Goal: Task Accomplishment & Management: Manage account settings

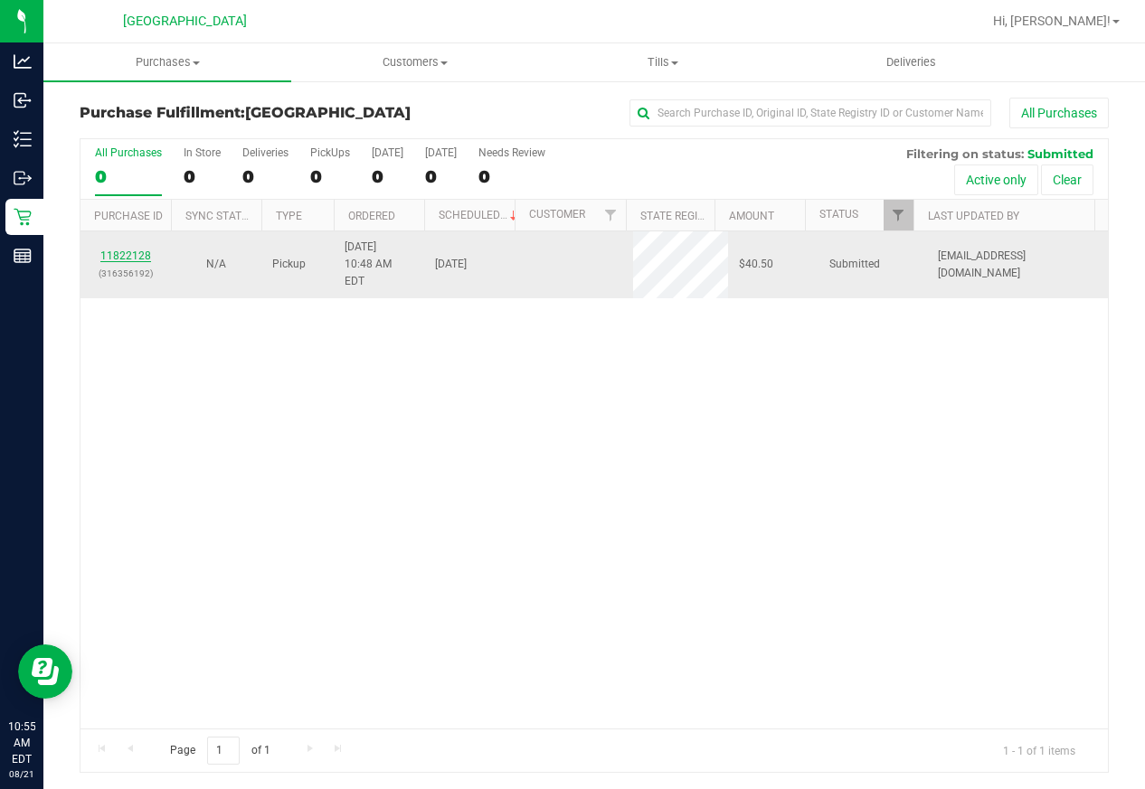
click at [136, 250] on link "11822128" at bounding box center [125, 256] width 51 height 13
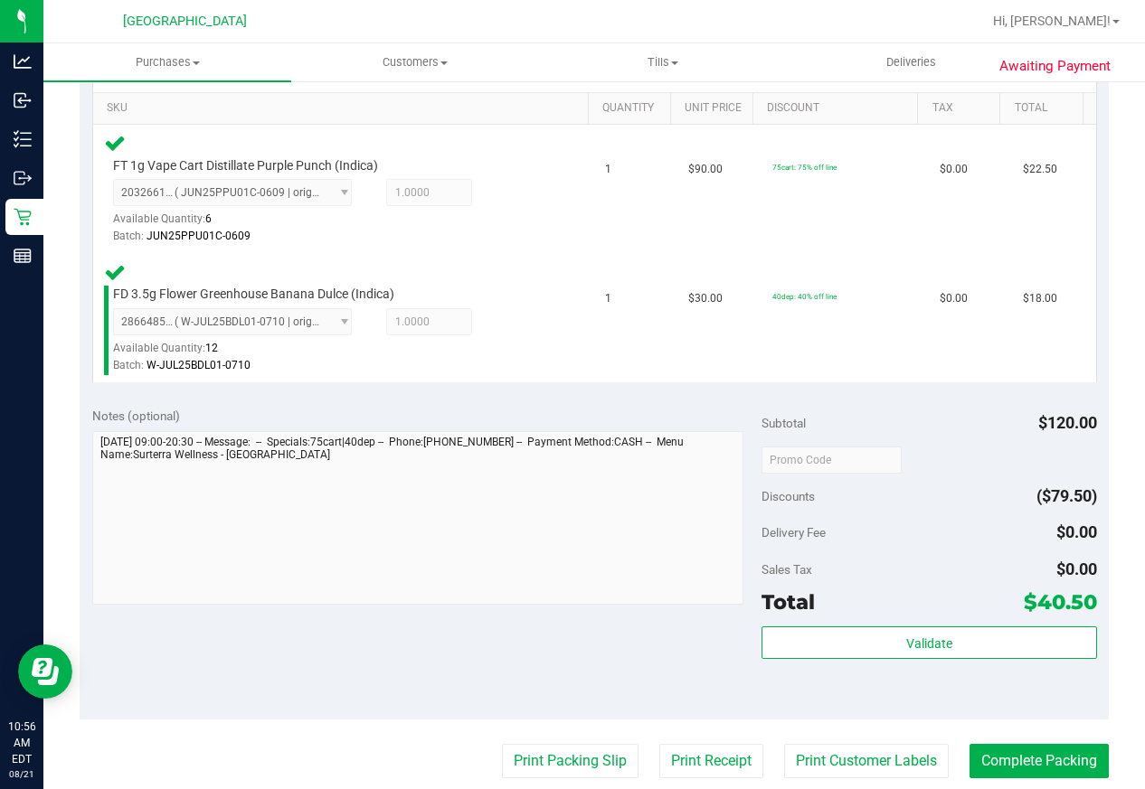
scroll to position [543, 0]
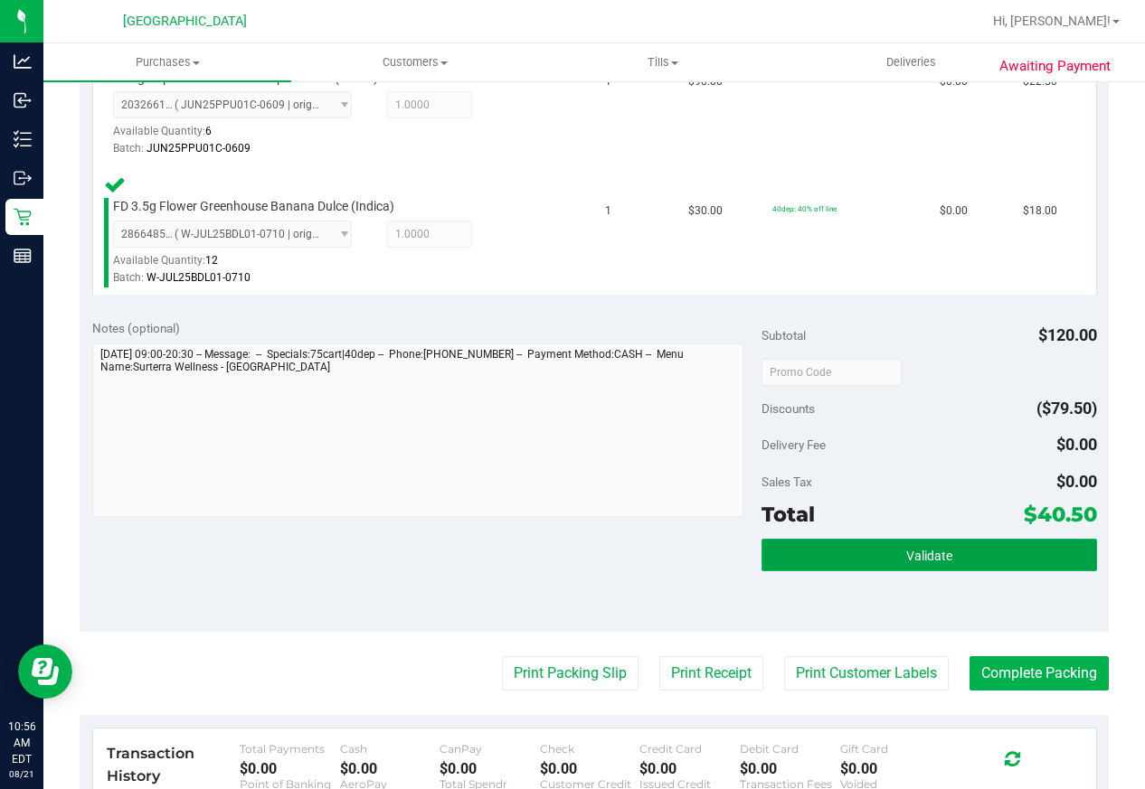
click at [938, 542] on button "Validate" at bounding box center [928, 555] width 335 height 33
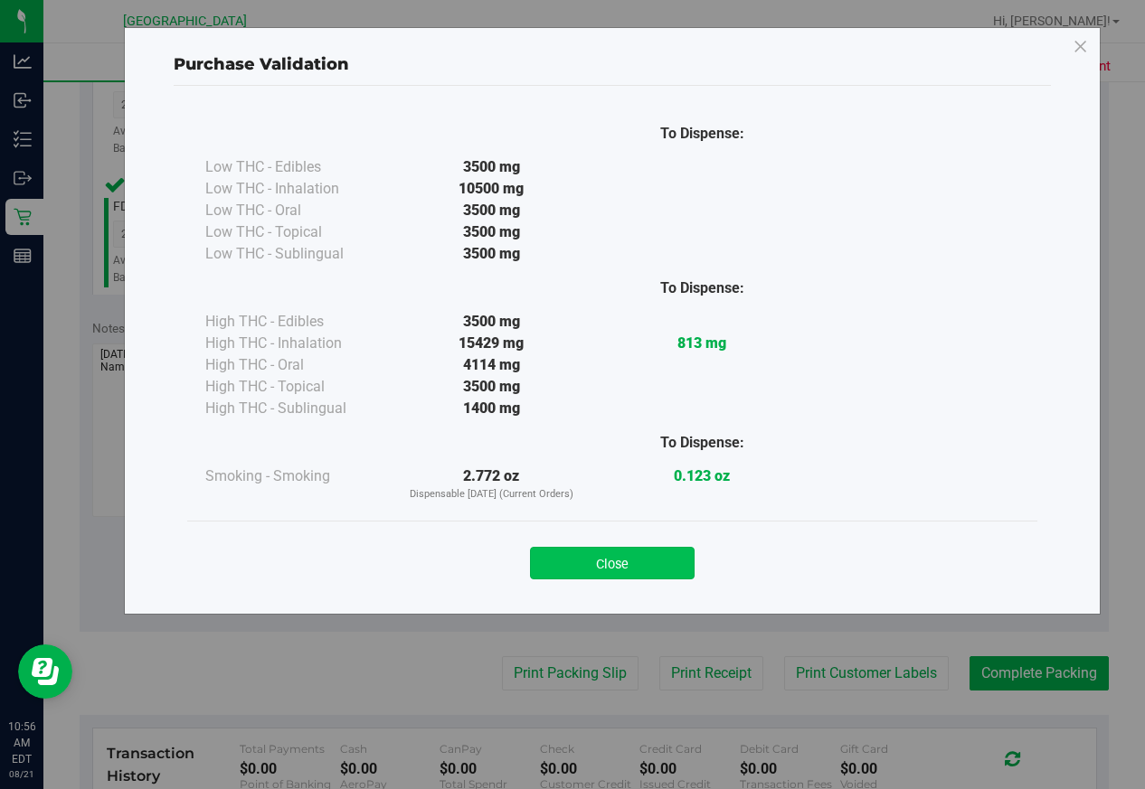
click at [663, 562] on button "Close" at bounding box center [612, 563] width 165 height 33
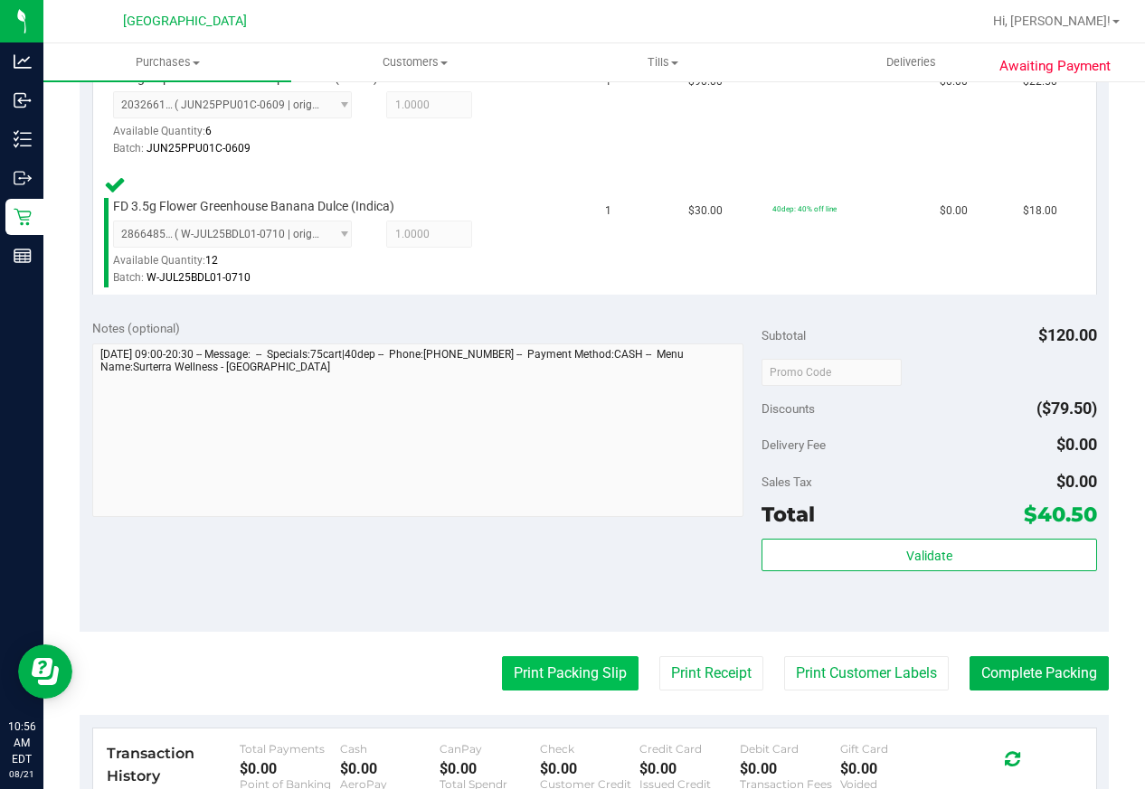
click at [581, 677] on button "Print Packing Slip" at bounding box center [570, 673] width 137 height 34
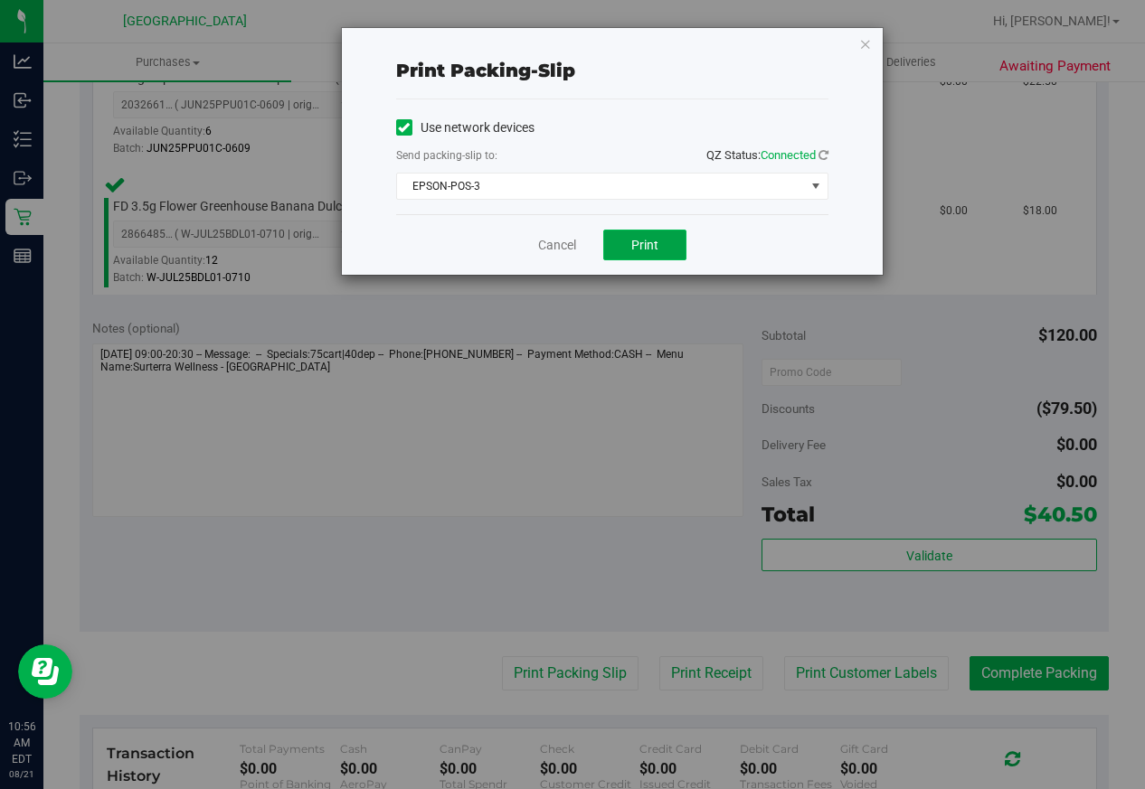
click at [660, 243] on button "Print" at bounding box center [644, 245] width 83 height 31
click at [556, 241] on link "Cancel" at bounding box center [557, 245] width 38 height 19
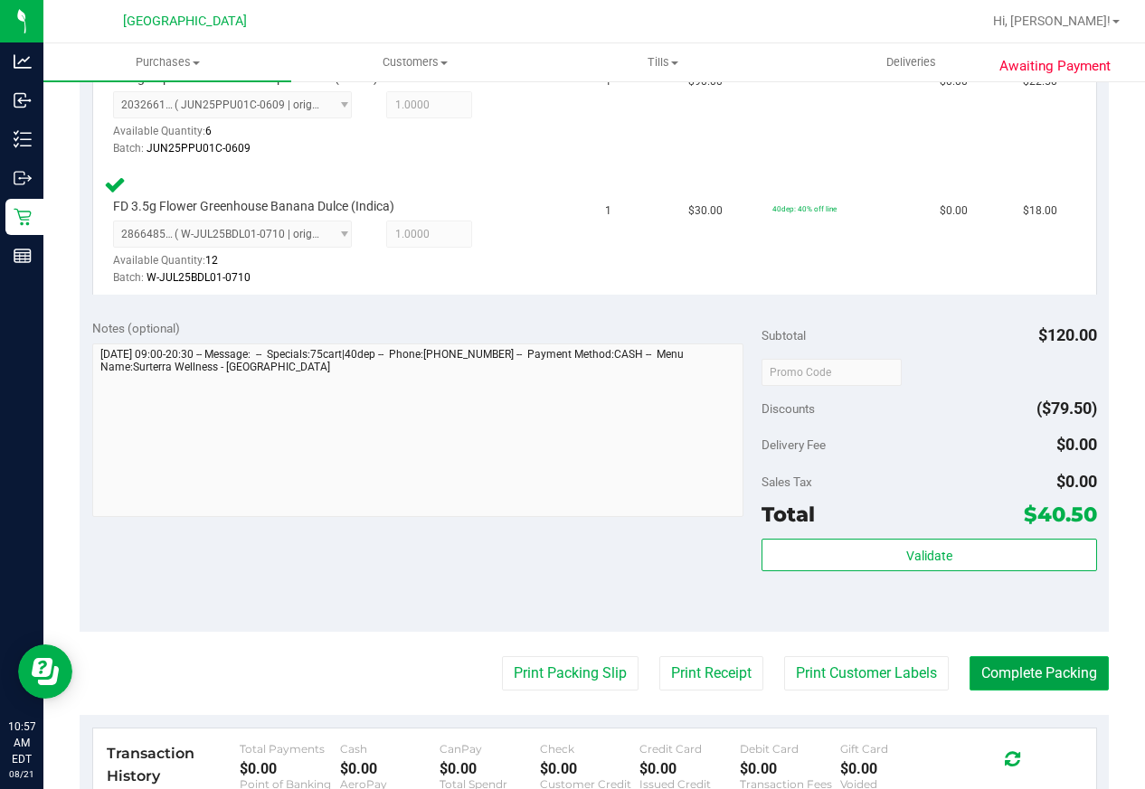
click at [1013, 668] on button "Complete Packing" at bounding box center [1038, 673] width 139 height 34
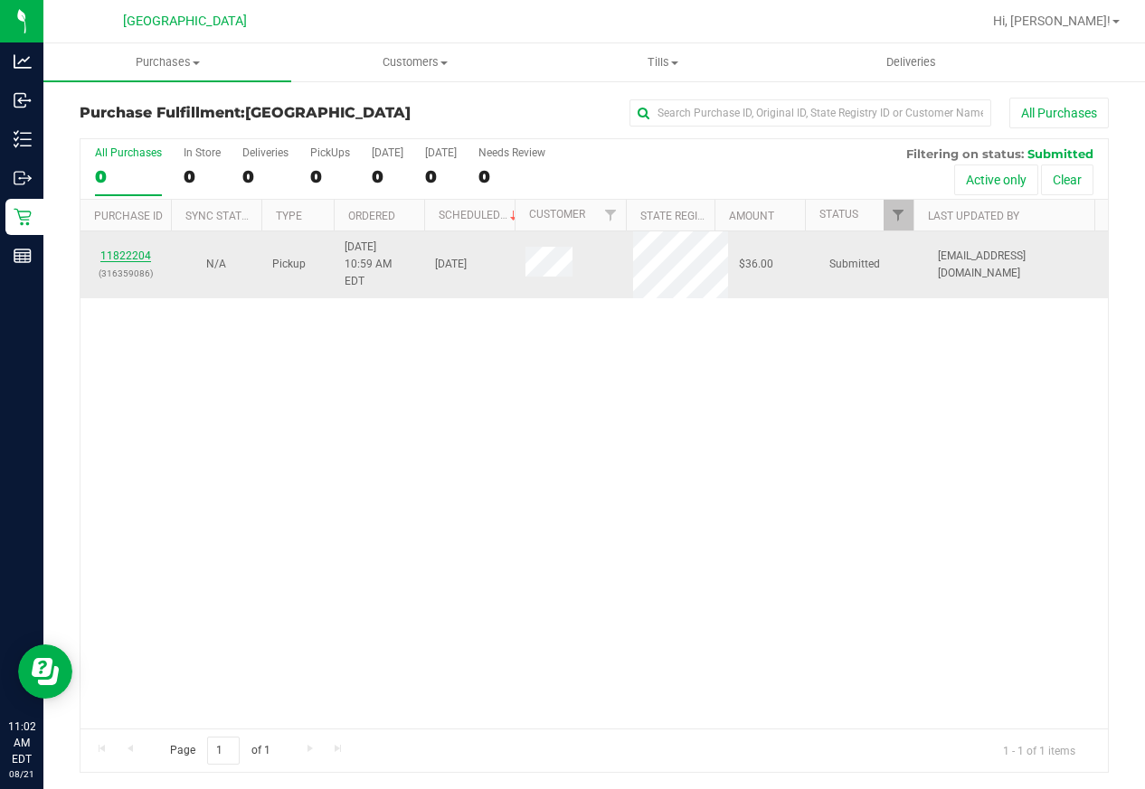
click at [134, 250] on link "11822204" at bounding box center [125, 256] width 51 height 13
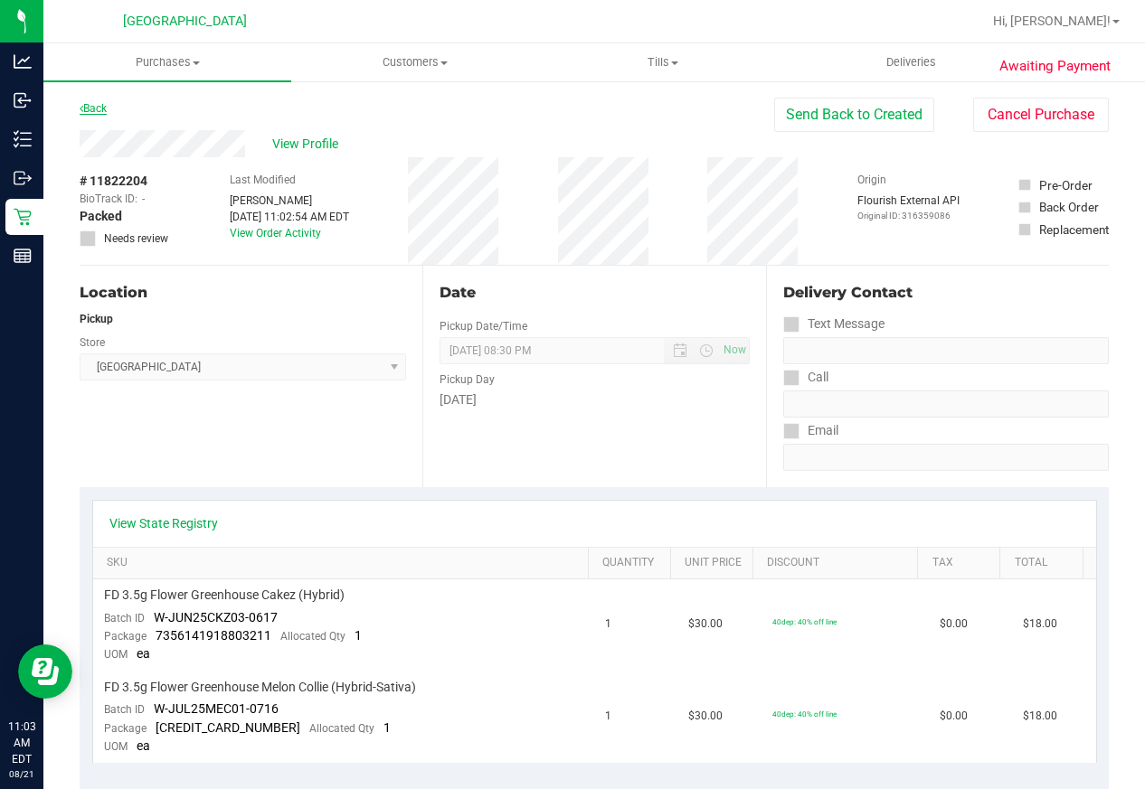
click at [100, 109] on link "Back" at bounding box center [93, 108] width 27 height 13
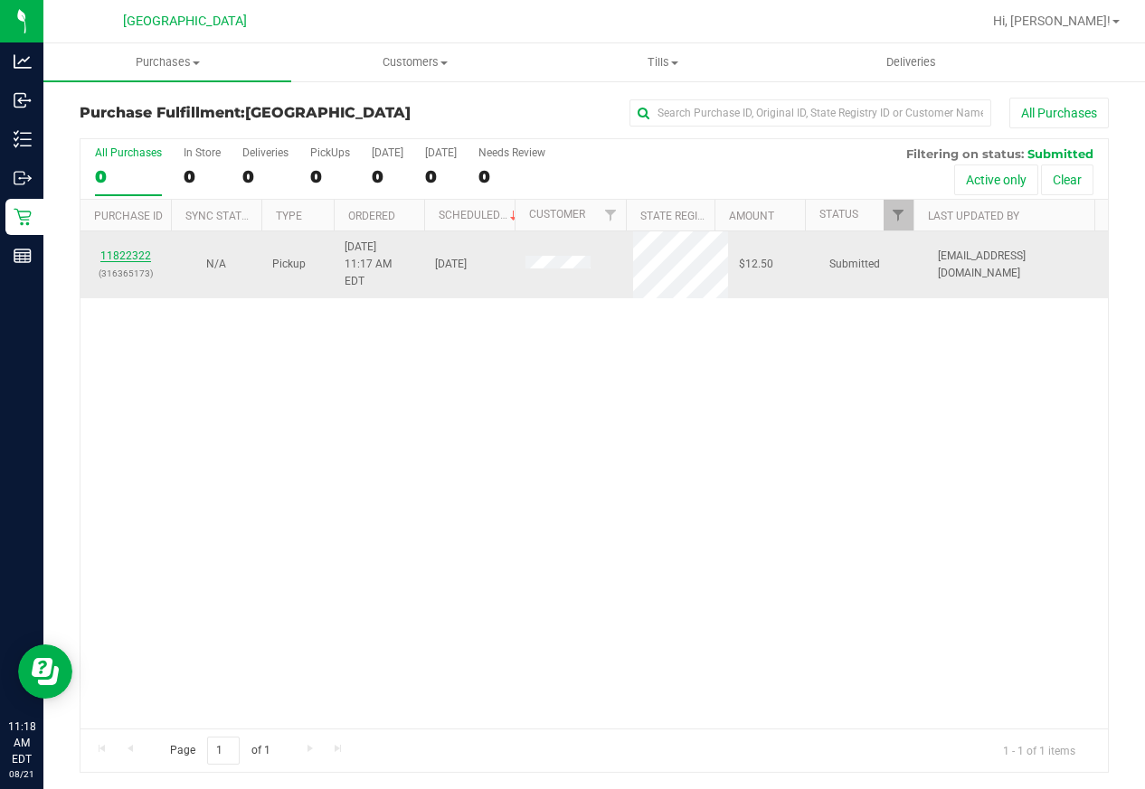
click at [137, 250] on link "11822322" at bounding box center [125, 256] width 51 height 13
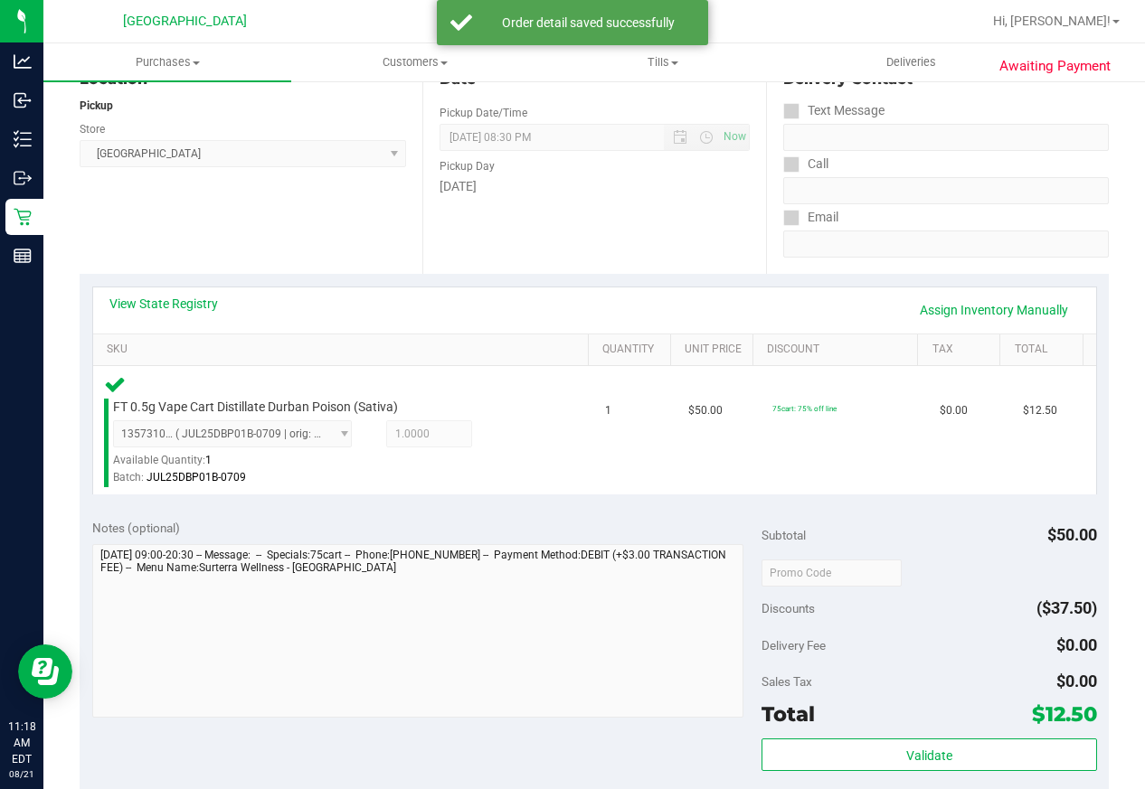
scroll to position [452, 0]
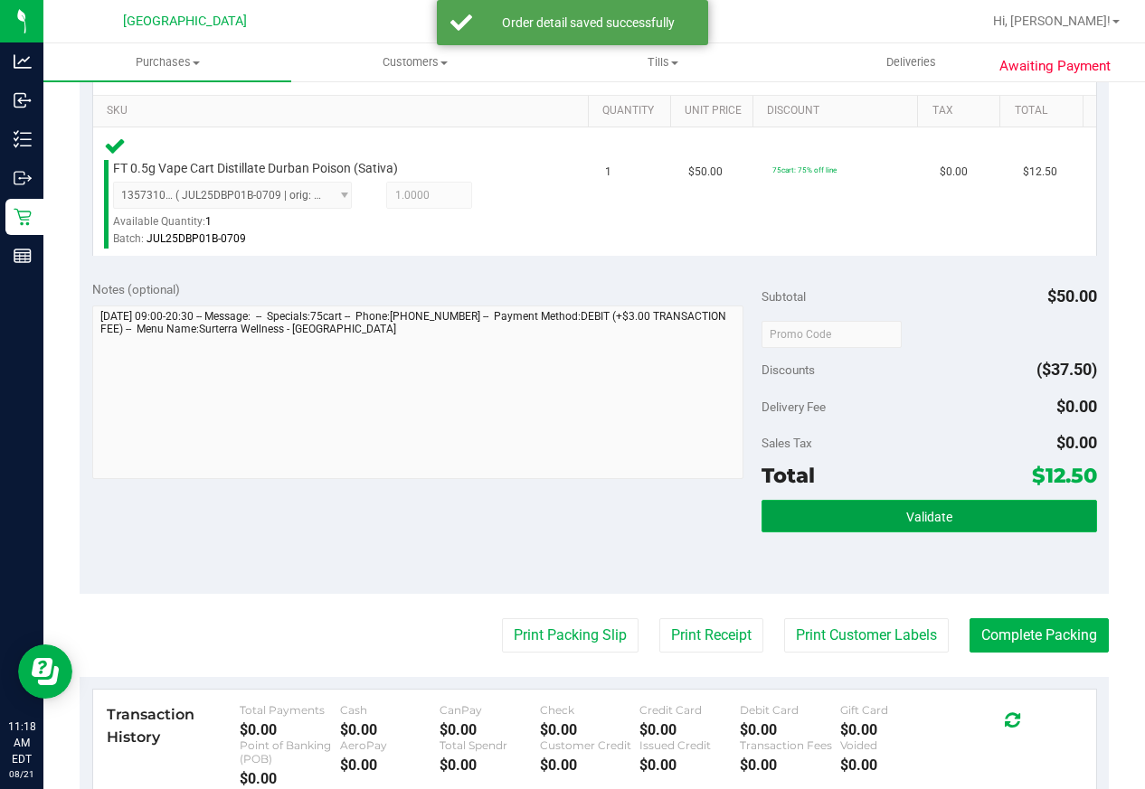
click at [922, 517] on span "Validate" at bounding box center [929, 517] width 46 height 14
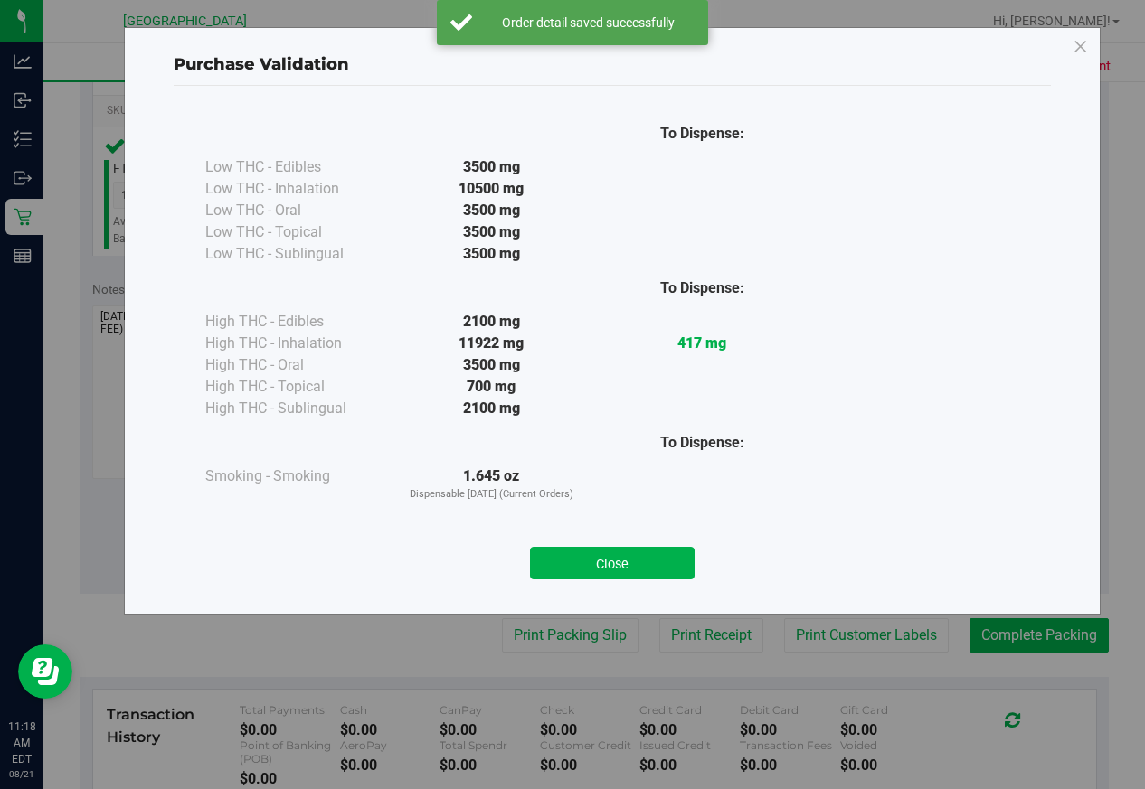
click at [622, 562] on button "Close" at bounding box center [612, 563] width 165 height 33
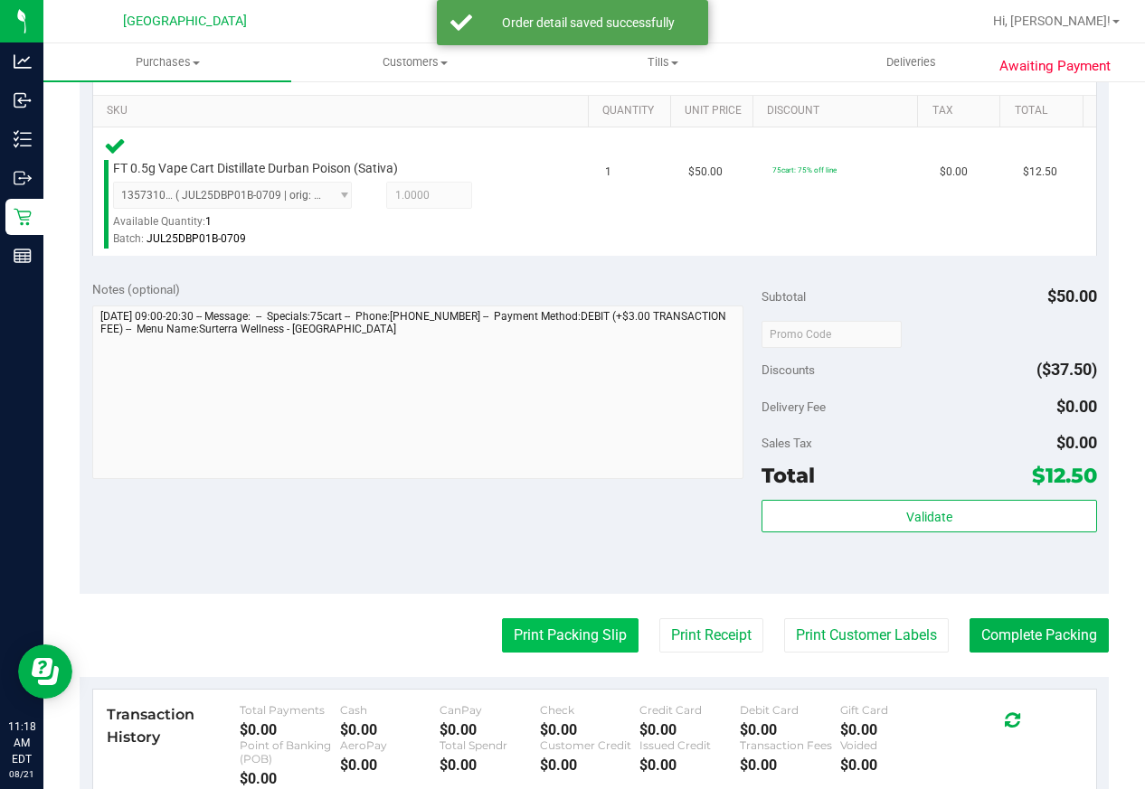
click at [532, 635] on button "Print Packing Slip" at bounding box center [570, 635] width 137 height 34
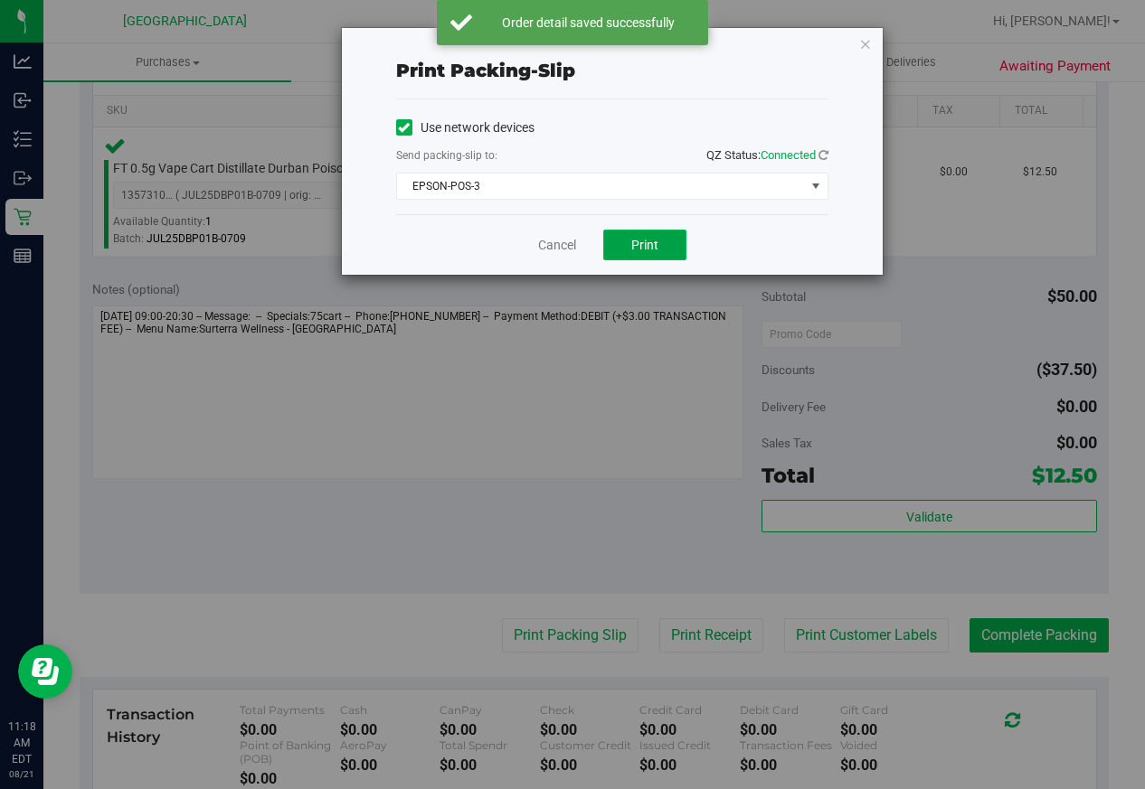
click at [659, 254] on button "Print" at bounding box center [644, 245] width 83 height 31
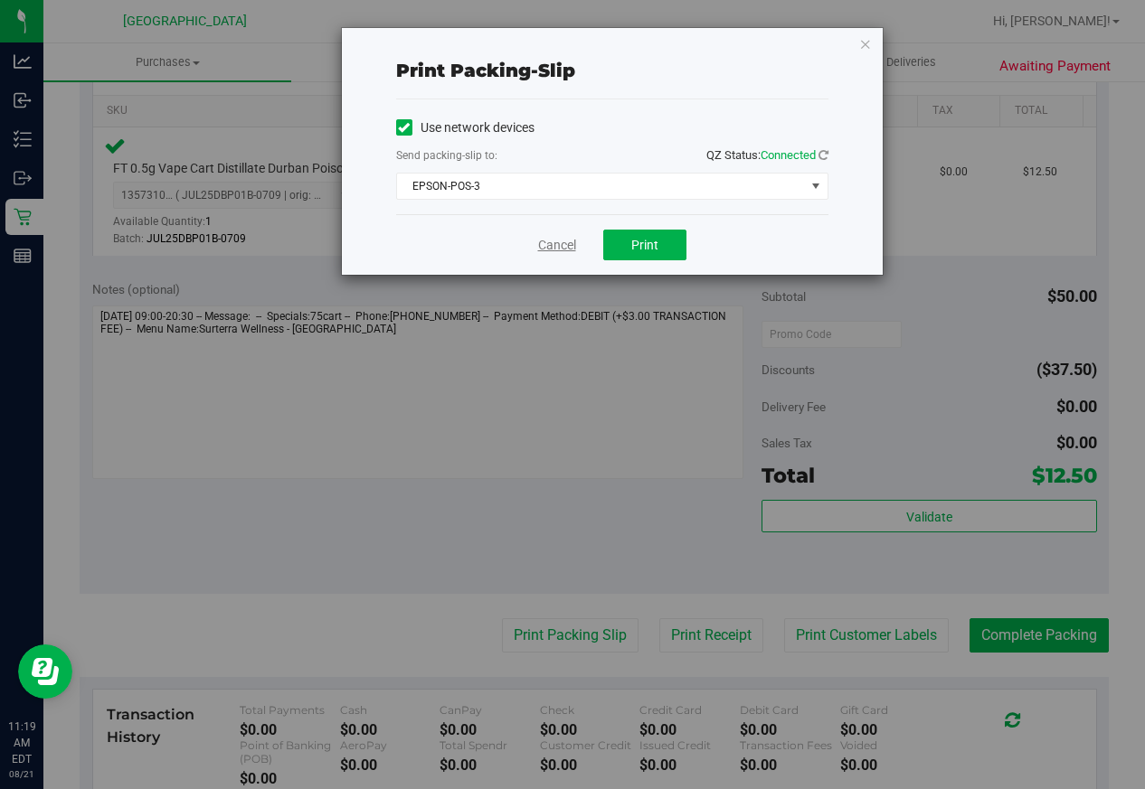
click at [562, 244] on link "Cancel" at bounding box center [557, 245] width 38 height 19
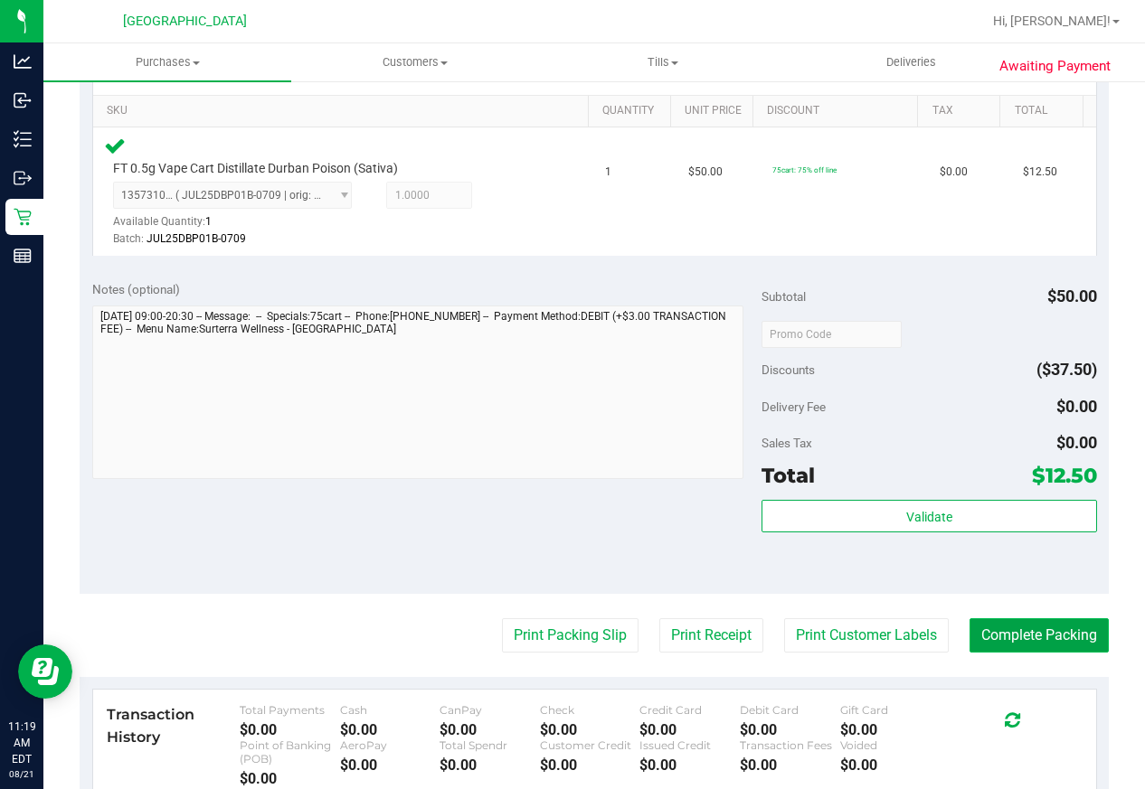
click at [1012, 633] on button "Complete Packing" at bounding box center [1038, 635] width 139 height 34
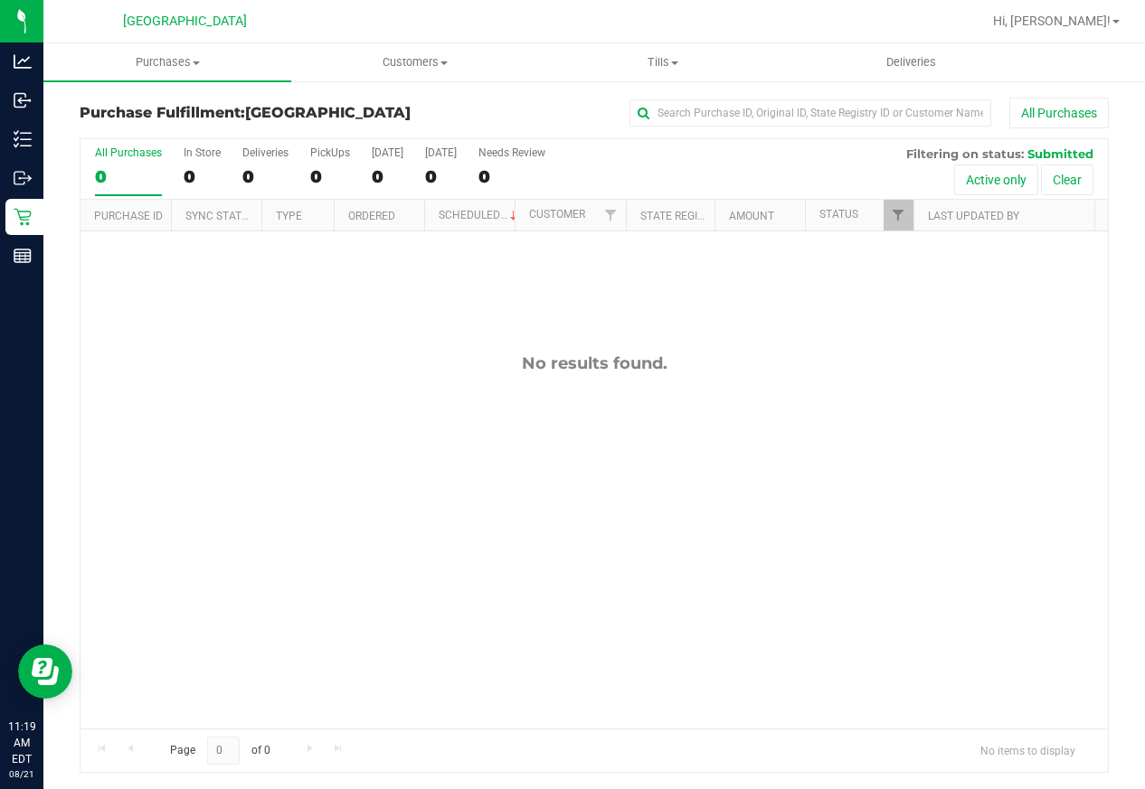
click at [852, 472] on div "No results found." at bounding box center [593, 540] width 1027 height 619
click at [636, 407] on div "No results found." at bounding box center [593, 540] width 1027 height 619
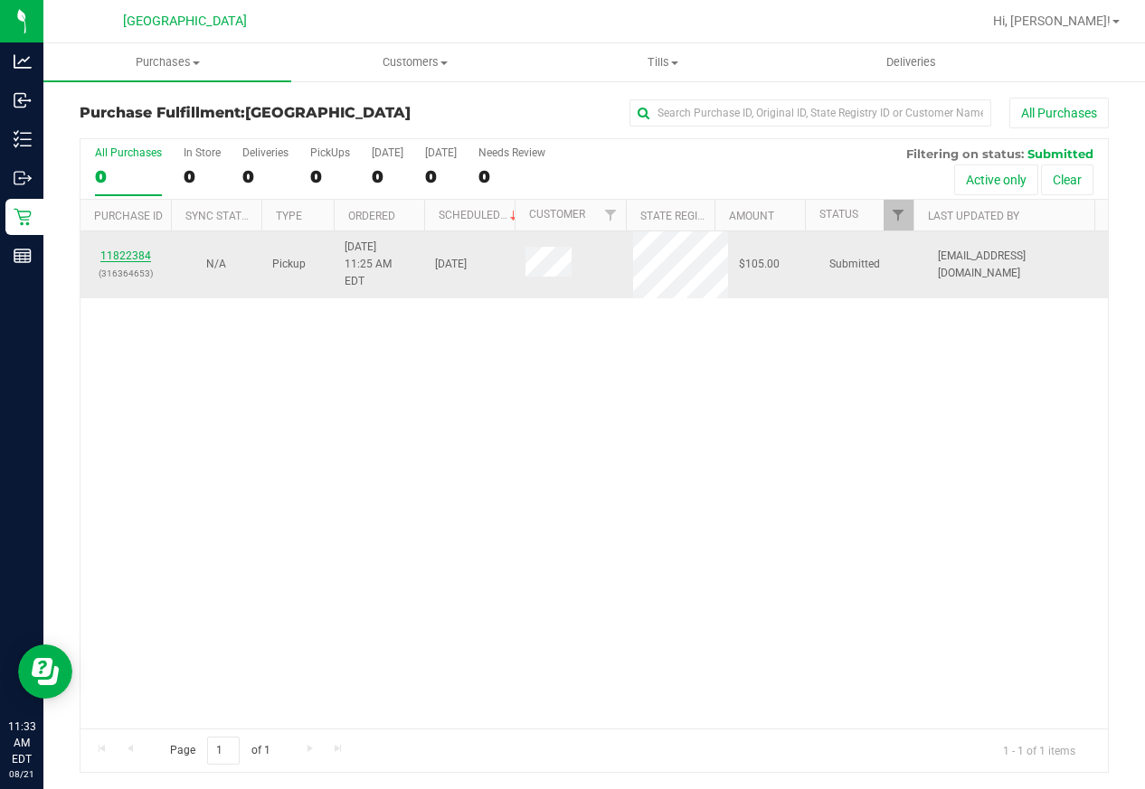
click at [137, 250] on link "11822384" at bounding box center [125, 256] width 51 height 13
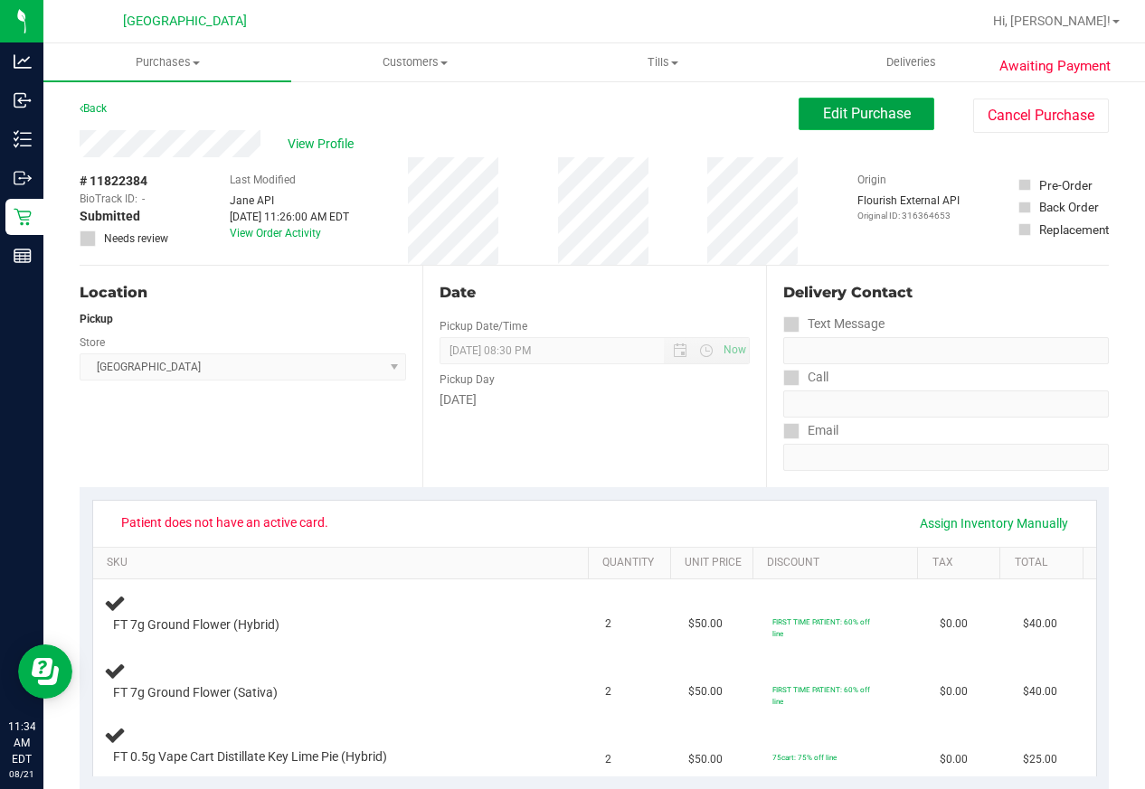
click at [853, 125] on button "Edit Purchase" at bounding box center [866, 114] width 136 height 33
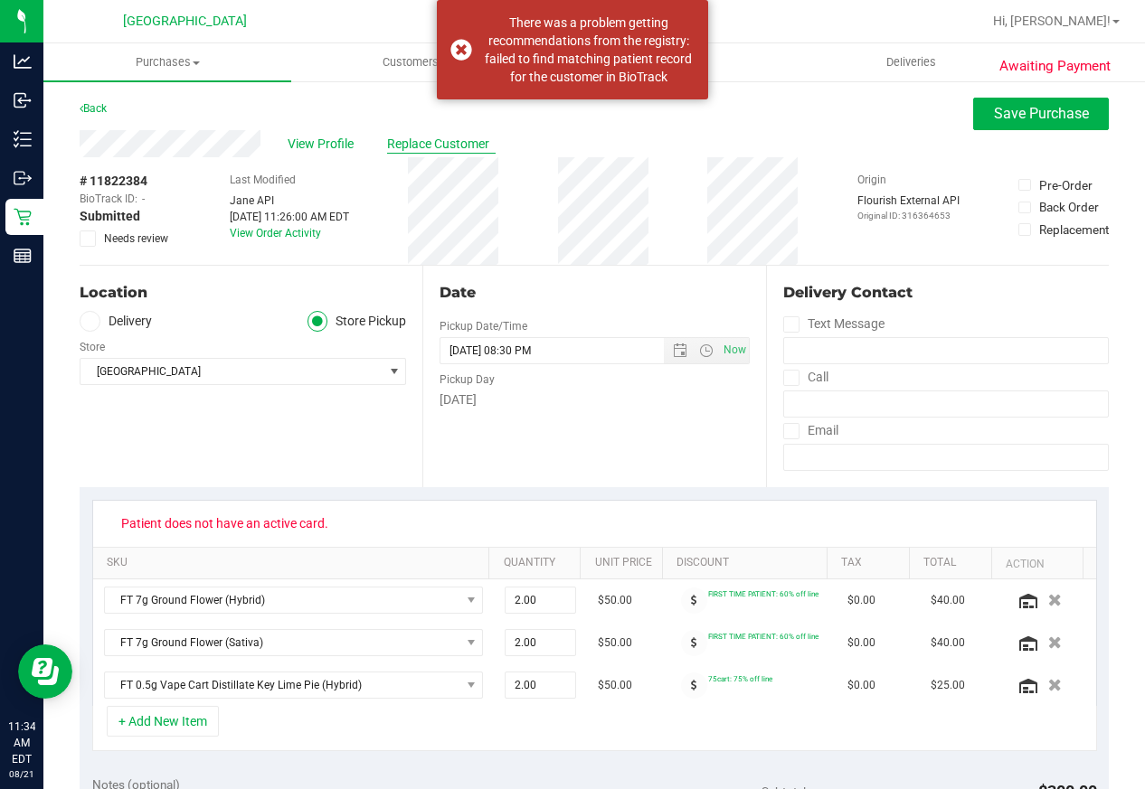
click at [456, 146] on span "Replace Customer" at bounding box center [441, 144] width 109 height 19
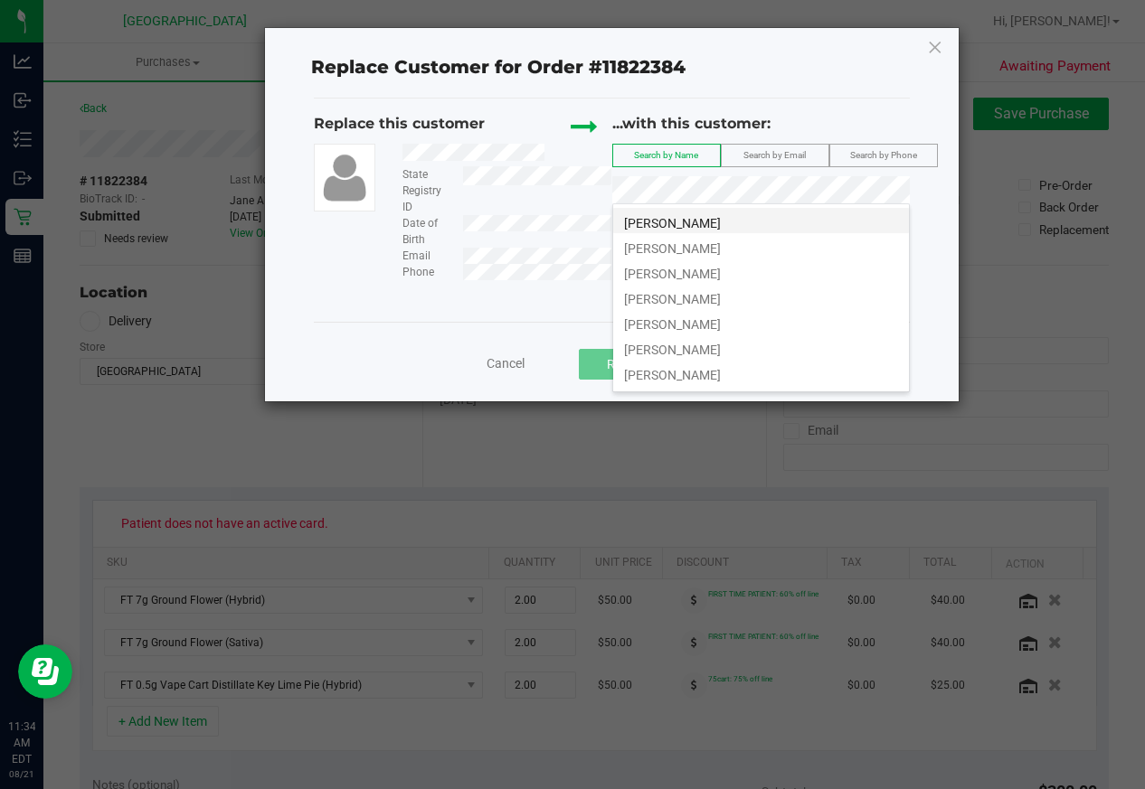
click at [707, 219] on span "REBECCA ANDERSON" at bounding box center [672, 223] width 97 height 14
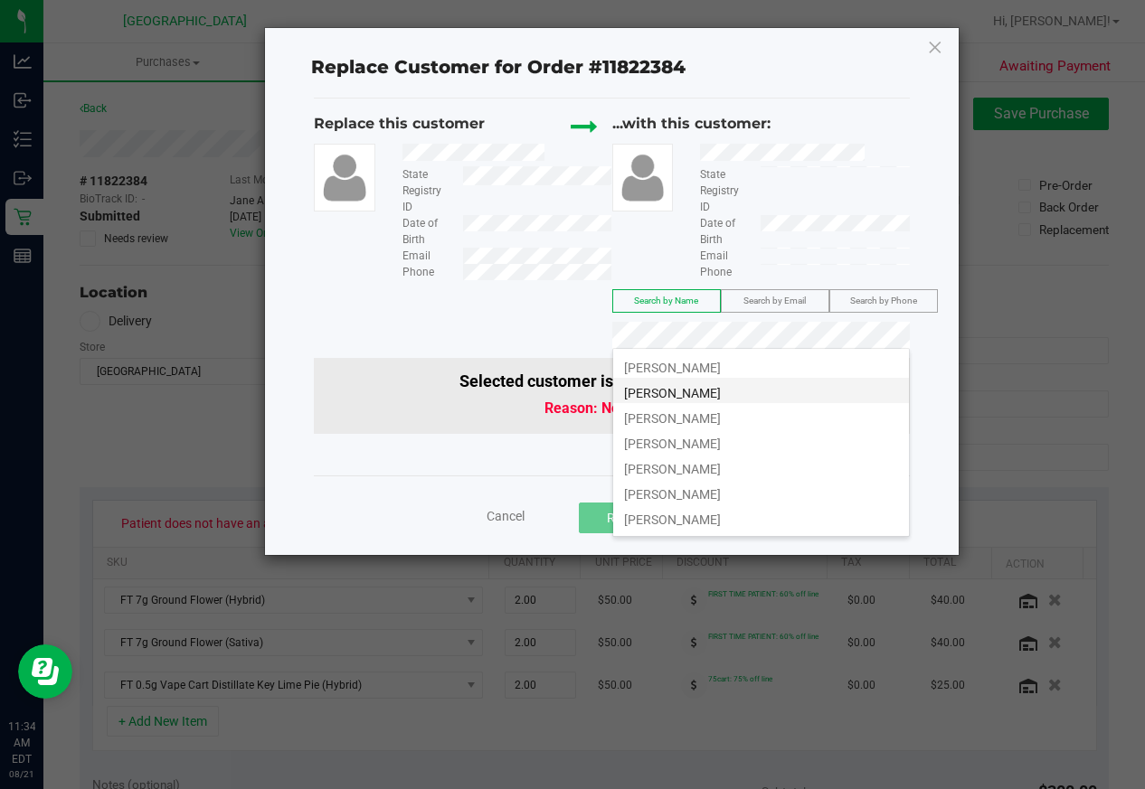
click at [721, 391] on span "REBECCA ANDERSON" at bounding box center [672, 393] width 97 height 14
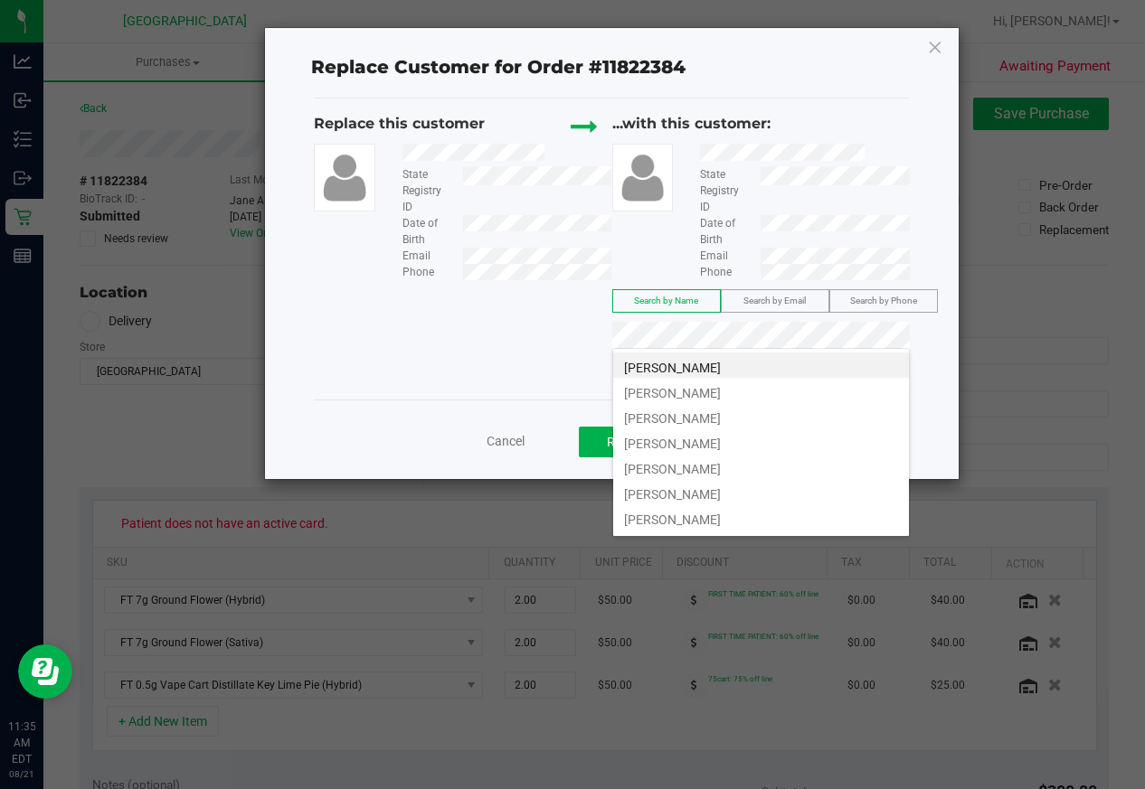
click at [744, 415] on li "rebecca anderson" at bounding box center [761, 415] width 296 height 25
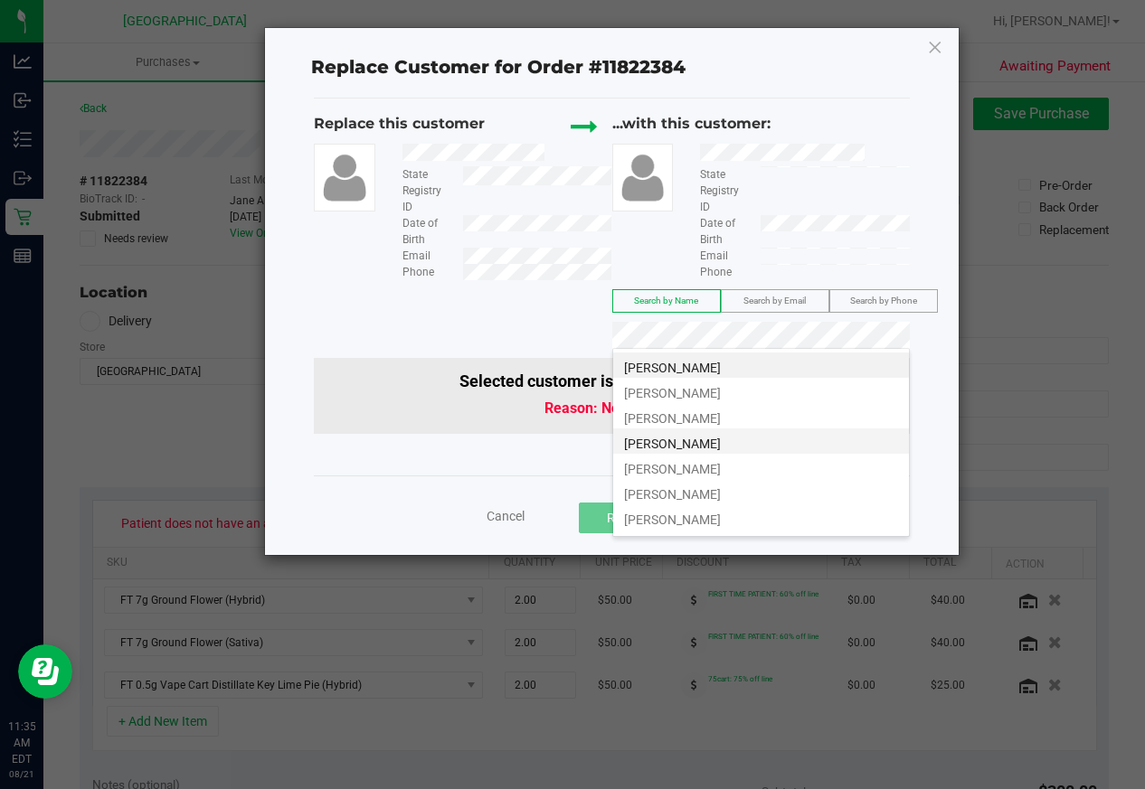
click at [713, 446] on span "Rebecca Anderson" at bounding box center [672, 444] width 97 height 14
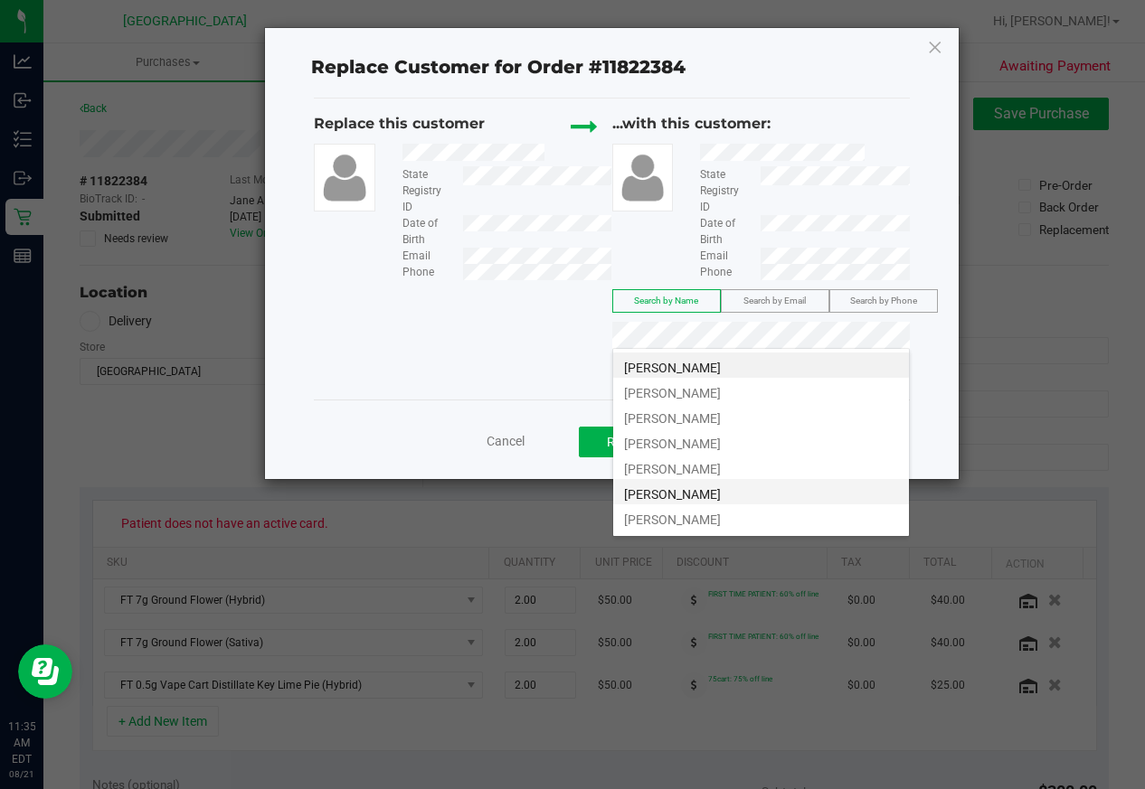
click at [739, 485] on li "Rebecca Anderson" at bounding box center [761, 491] width 296 height 25
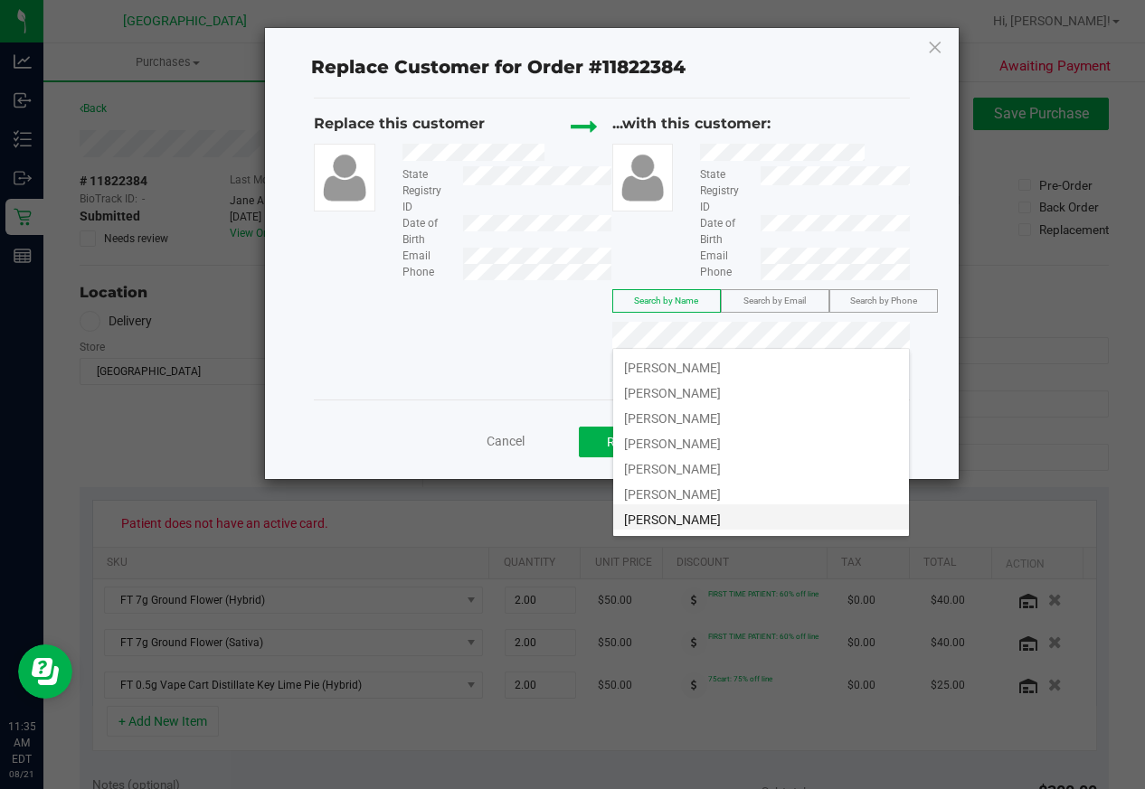
click at [748, 517] on li "REBECCA ANDERSON" at bounding box center [761, 517] width 296 height 25
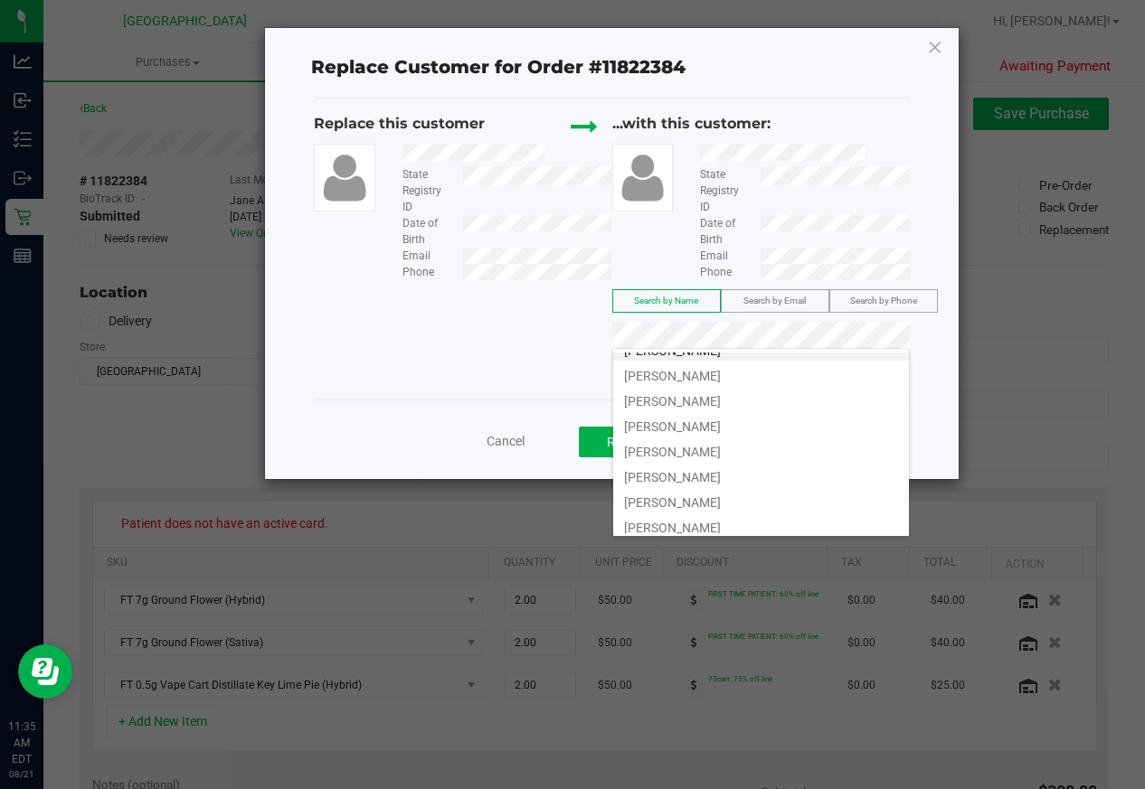
scroll to position [22, 0]
click at [748, 517] on li "REBECCA ANDERSON" at bounding box center [761, 520] width 296 height 25
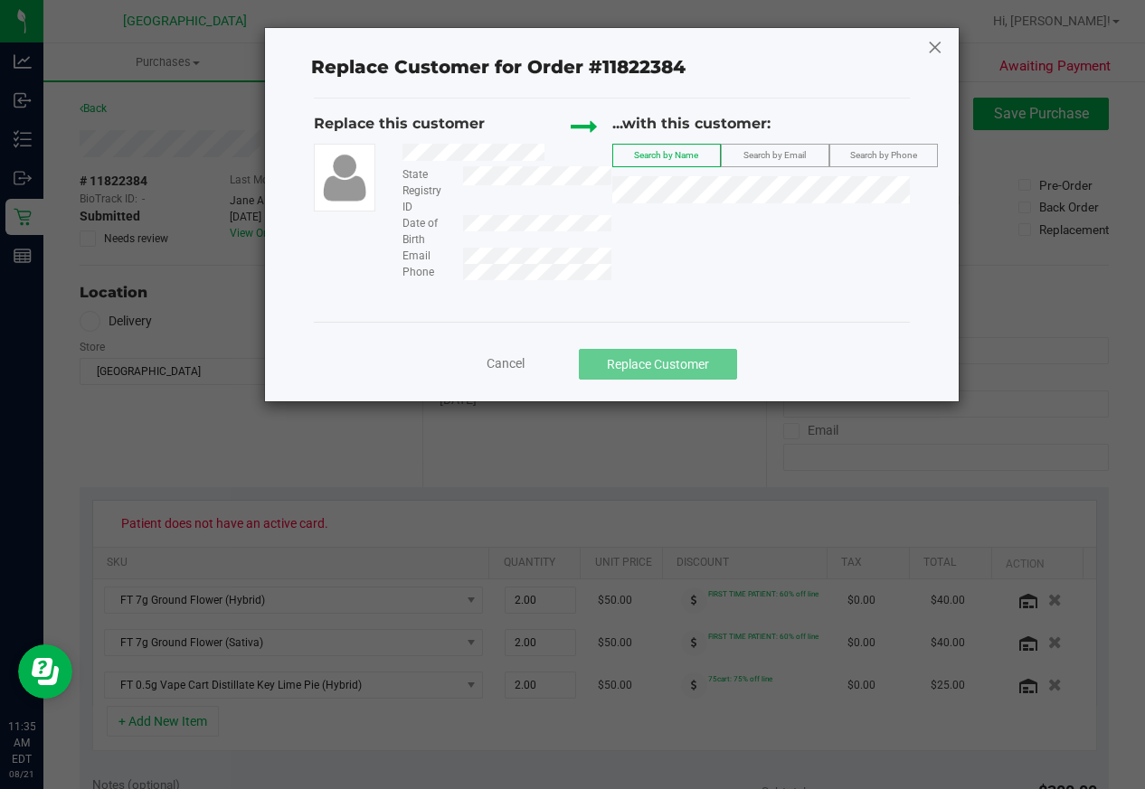
click at [933, 44] on icon at bounding box center [935, 47] width 16 height 29
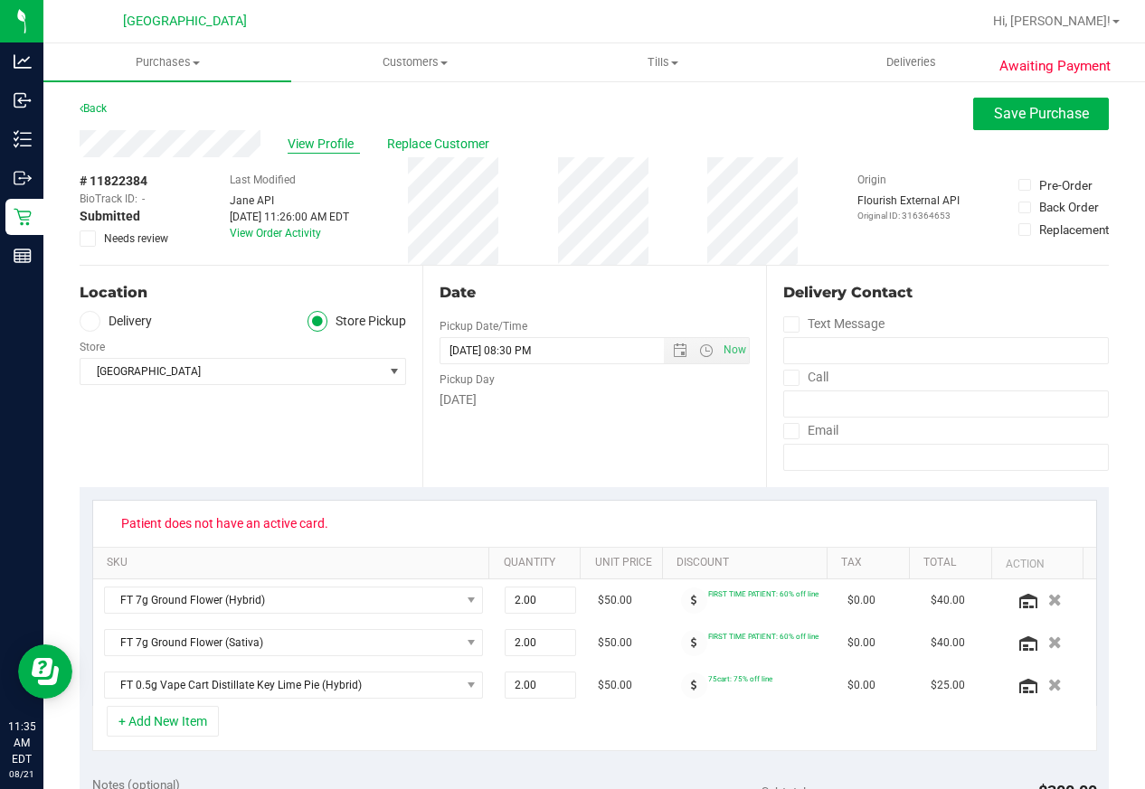
click at [318, 141] on span "View Profile" at bounding box center [324, 144] width 72 height 19
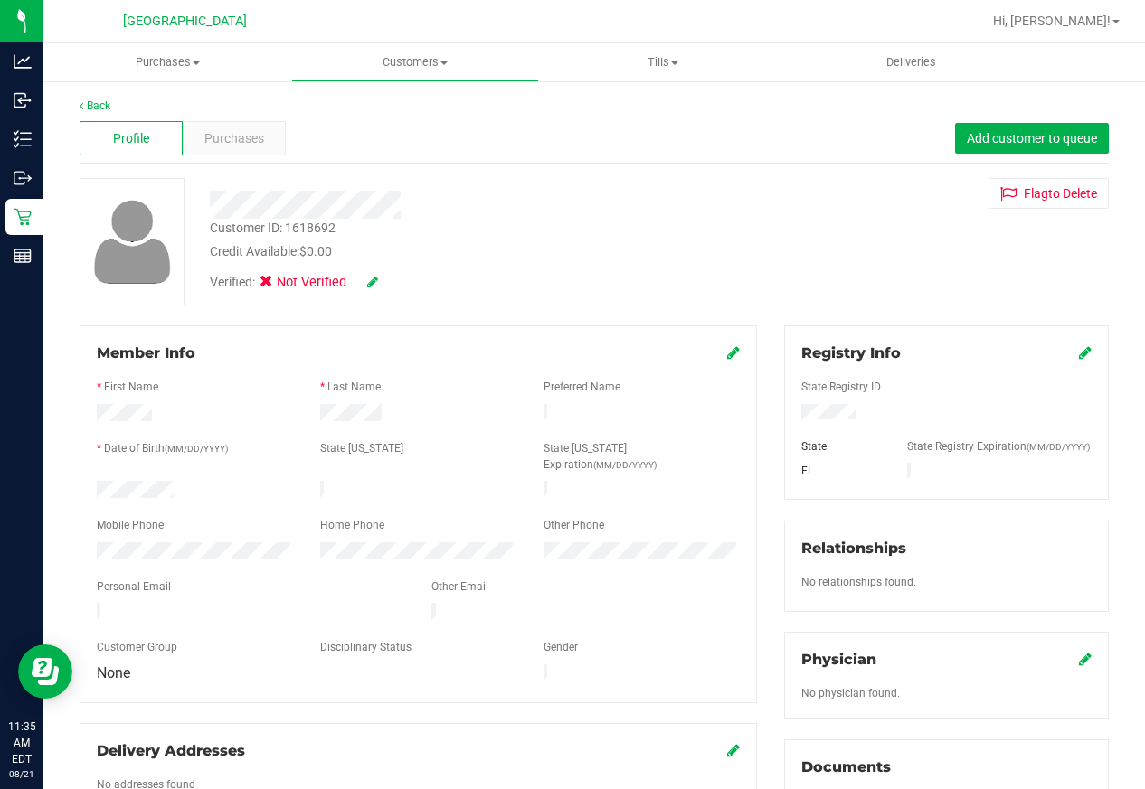
click at [376, 282] on icon at bounding box center [372, 282] width 11 height 13
click at [277, 285] on icon at bounding box center [272, 285] width 12 height 0
click at [0, 0] on input "Medical" at bounding box center [0, 0] width 0 height 0
click at [401, 277] on icon at bounding box center [397, 283] width 14 height 13
click at [1079, 351] on icon at bounding box center [1085, 352] width 13 height 14
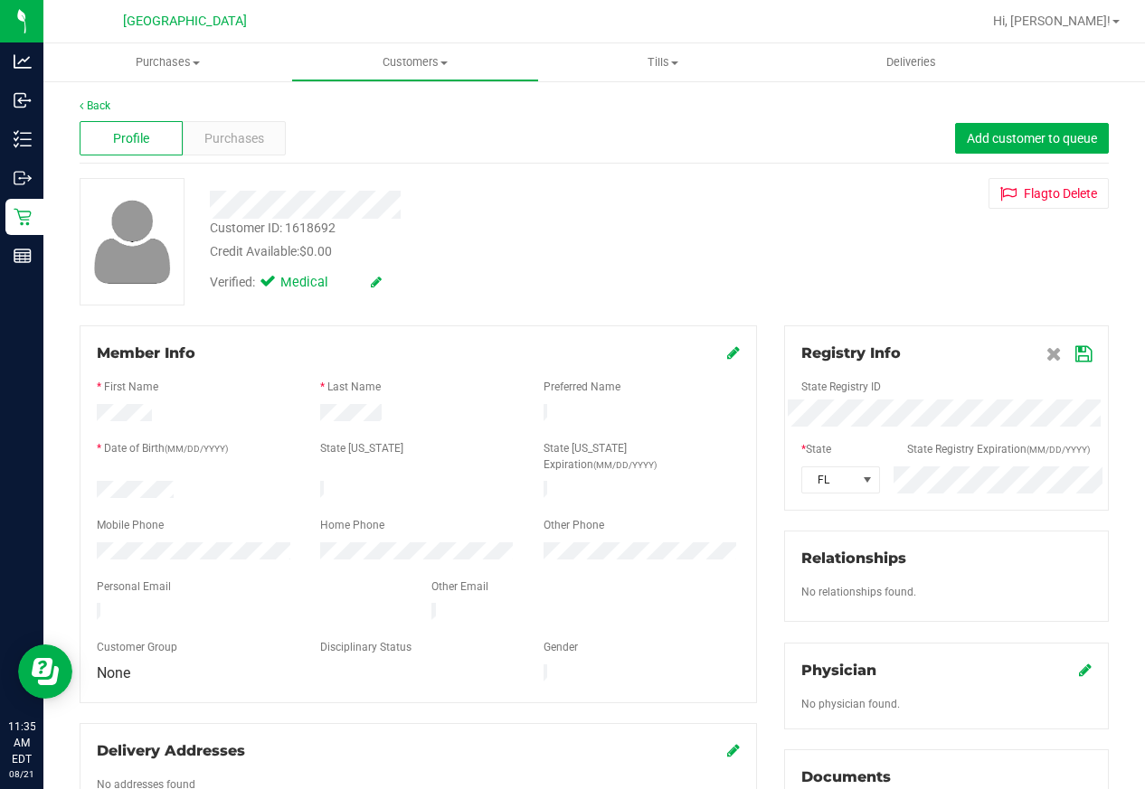
click at [1075, 357] on icon at bounding box center [1083, 354] width 16 height 14
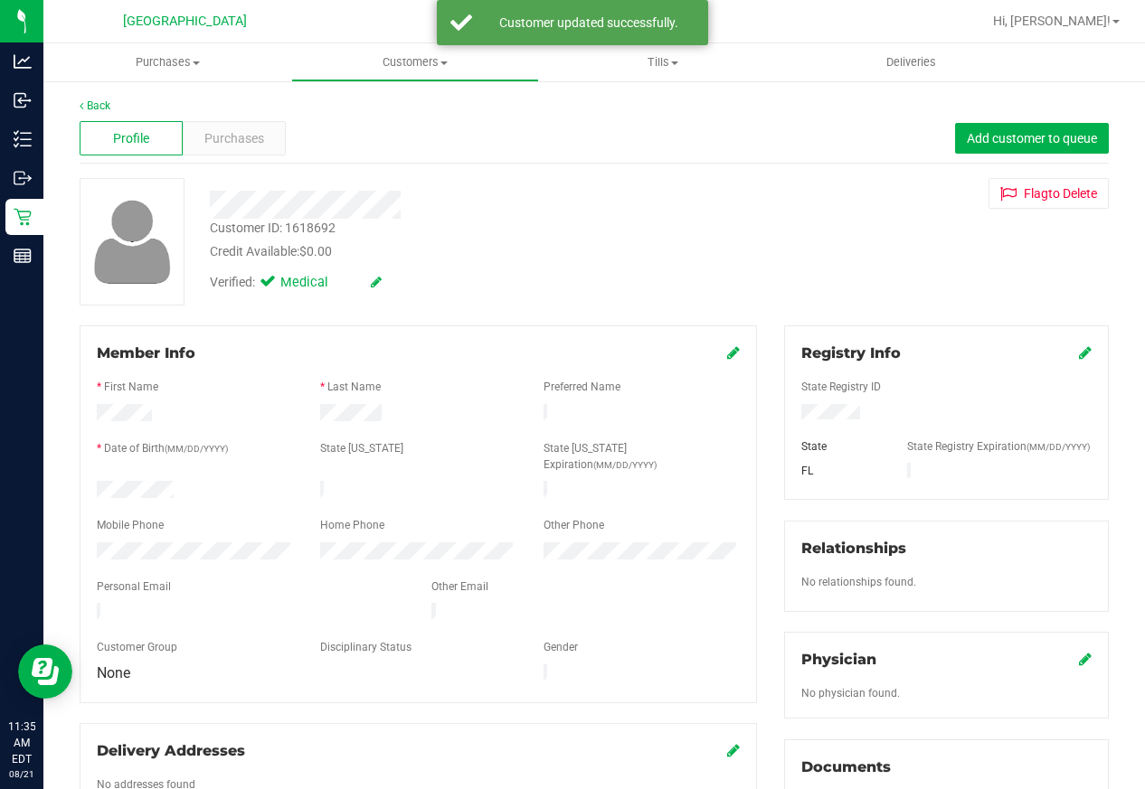
click at [727, 357] on icon at bounding box center [733, 352] width 13 height 14
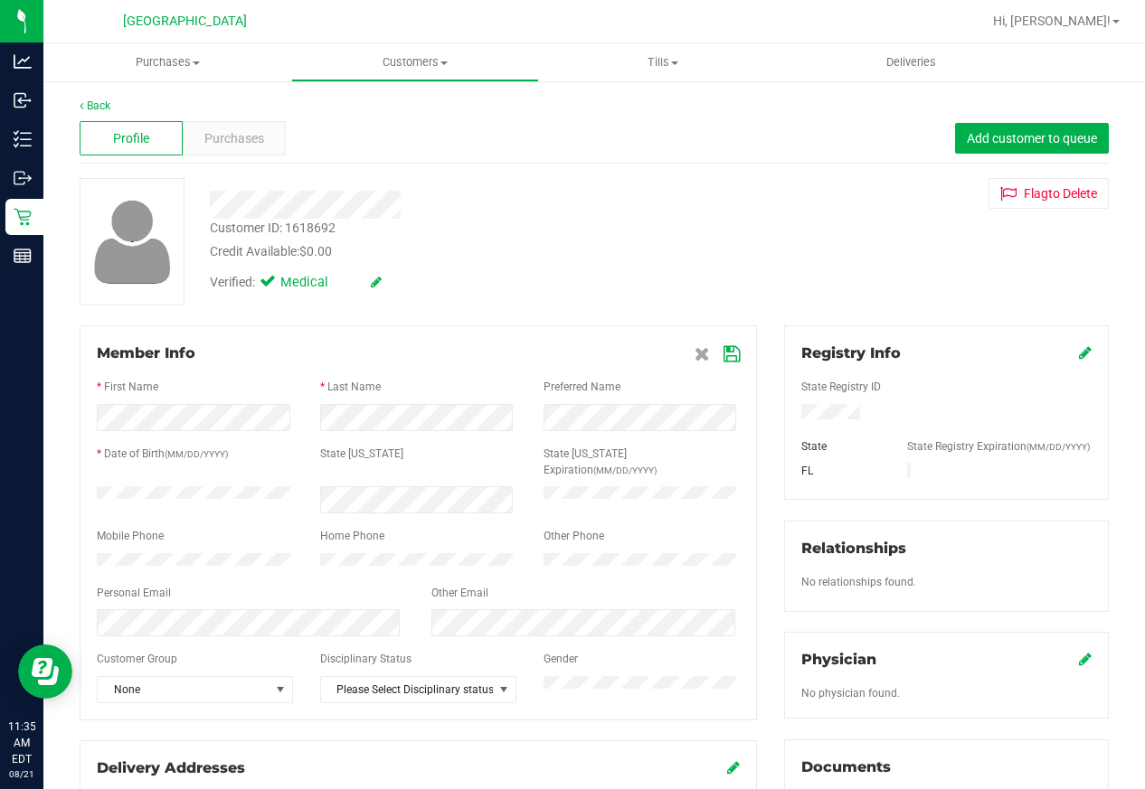
click at [723, 354] on icon at bounding box center [731, 354] width 16 height 14
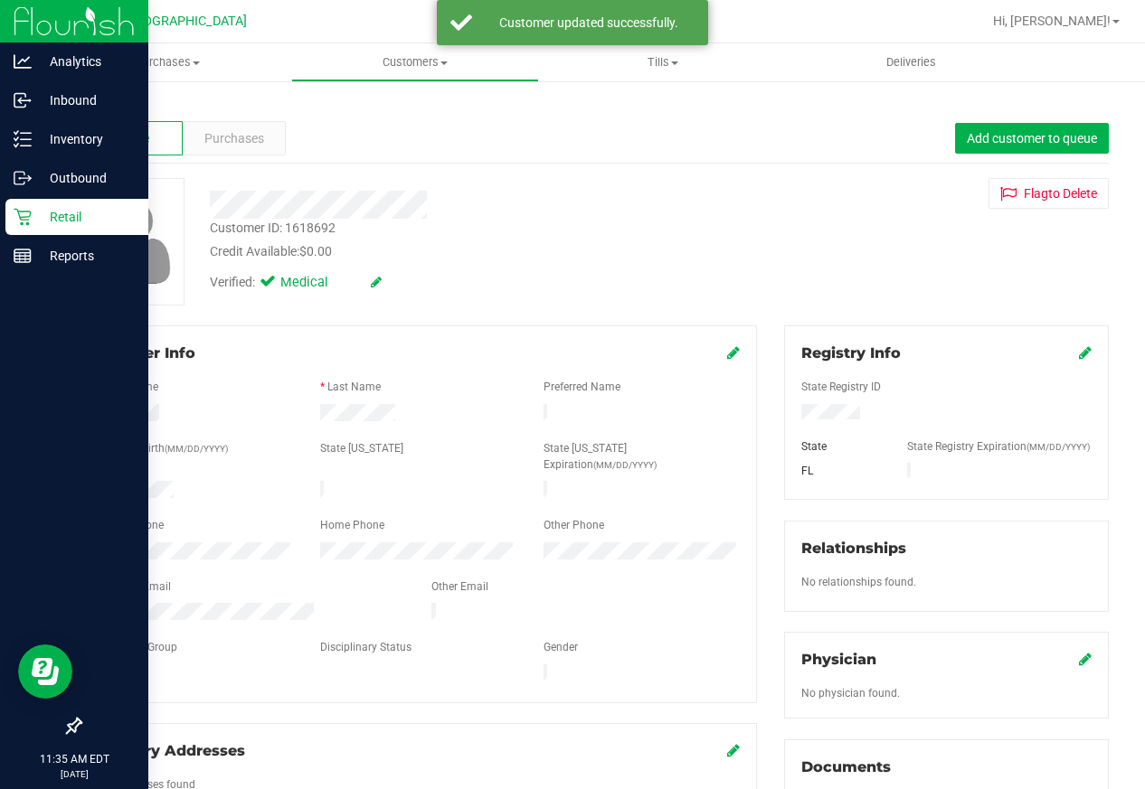
click at [38, 222] on p "Retail" at bounding box center [86, 217] width 109 height 22
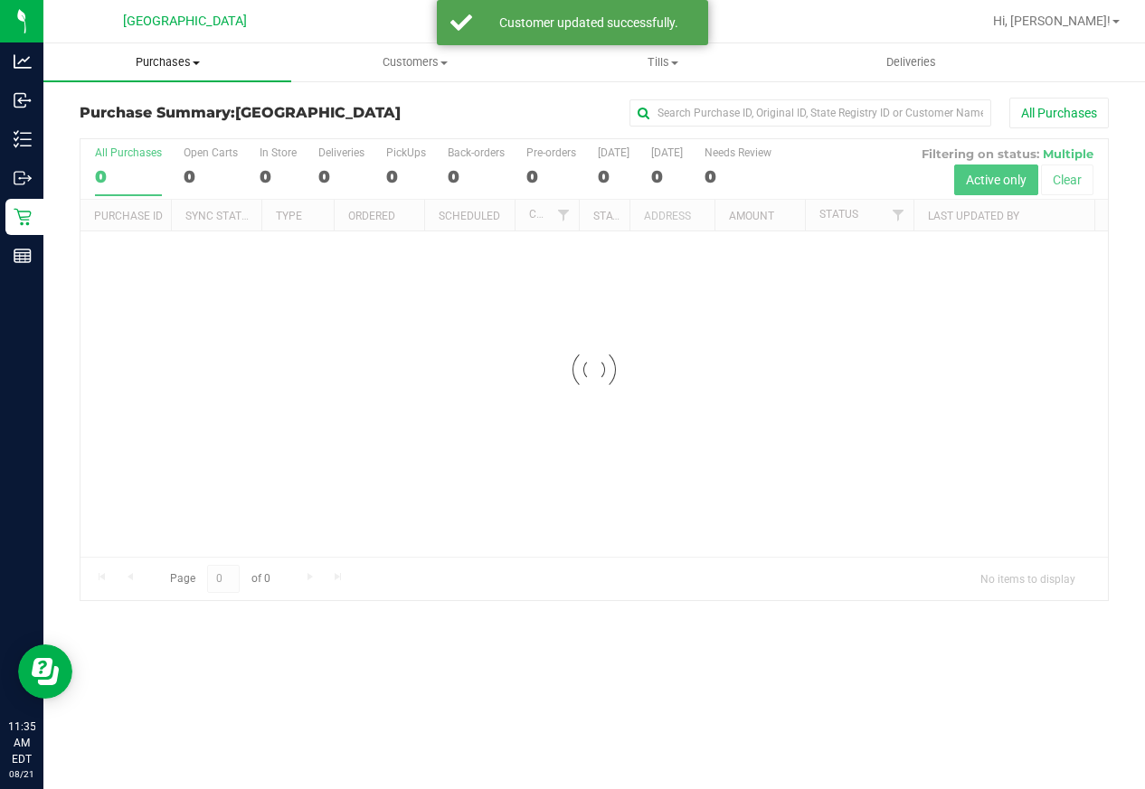
click at [150, 67] on span "Purchases" at bounding box center [167, 62] width 248 height 16
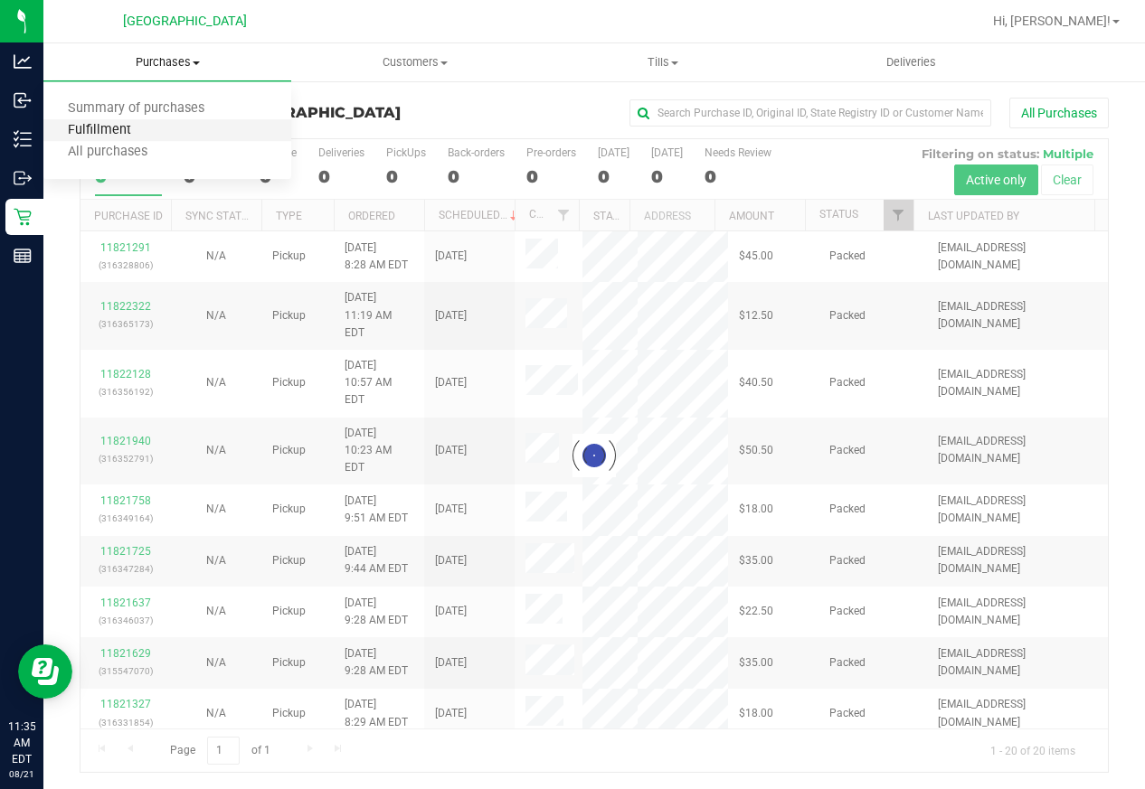
click at [110, 127] on span "Fulfillment" at bounding box center [99, 130] width 112 height 15
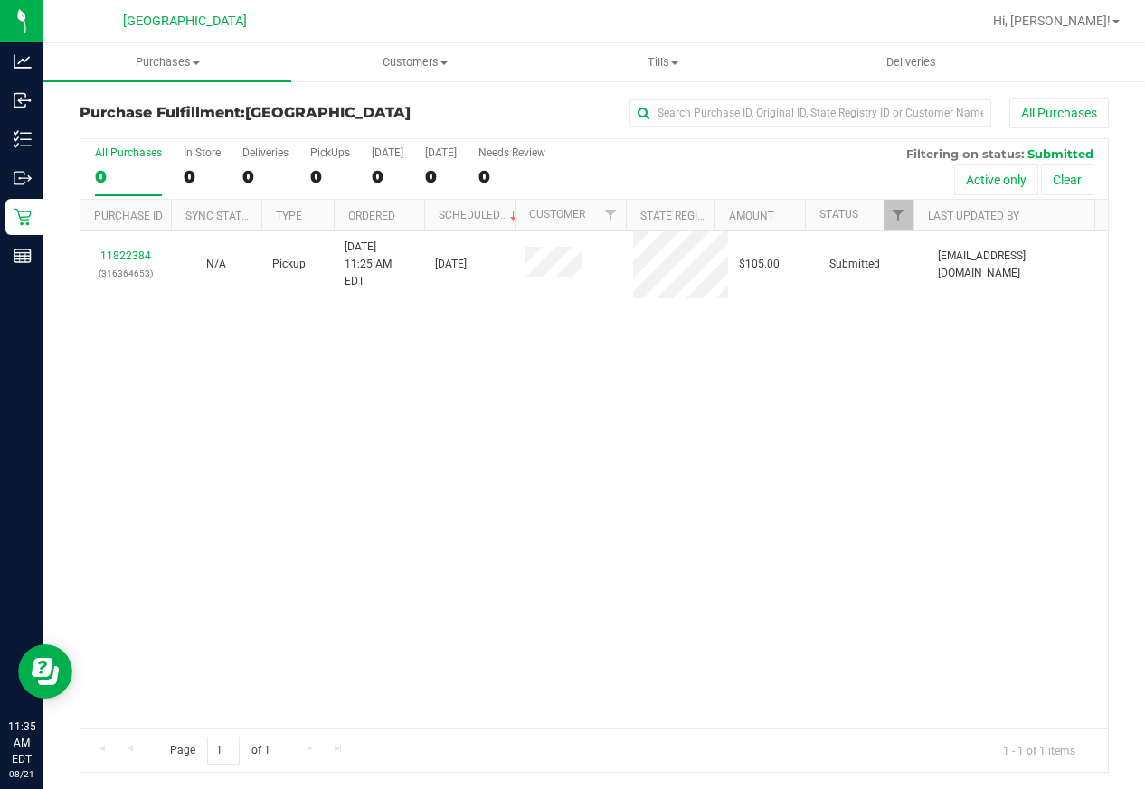
drag, startPoint x: 873, startPoint y: 405, endPoint x: 795, endPoint y: 367, distance: 86.5
click at [870, 404] on div "11822384 (316364653) N/A Pickup 8/21/2025 11:25 AM EDT 8/21/2025 $105.00 Submit…" at bounding box center [593, 479] width 1027 height 497
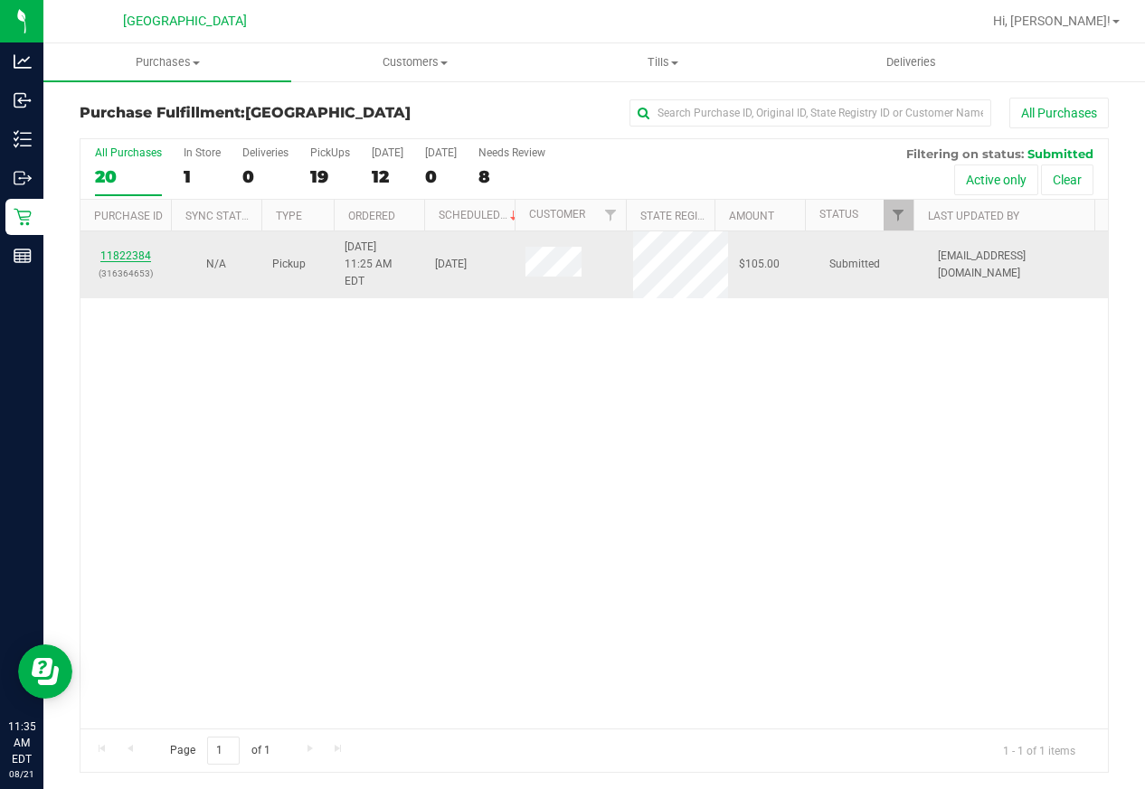
click at [143, 250] on link "11822384" at bounding box center [125, 256] width 51 height 13
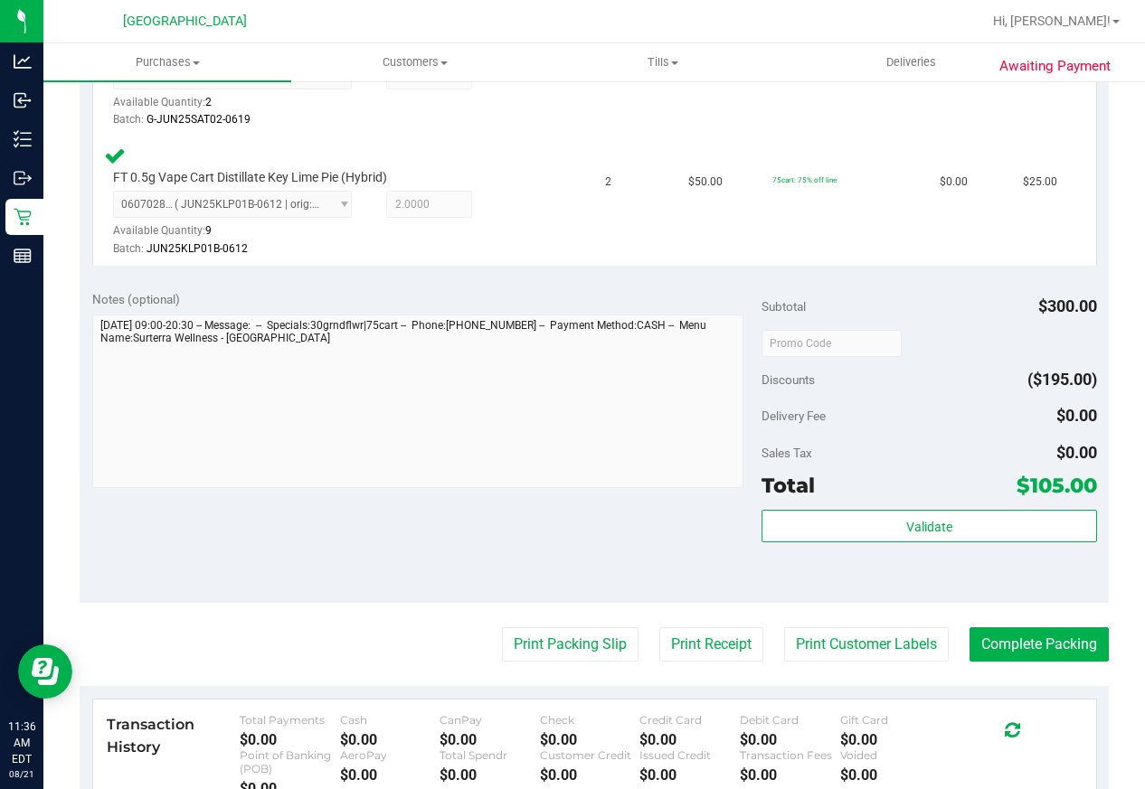
scroll to position [723, 0]
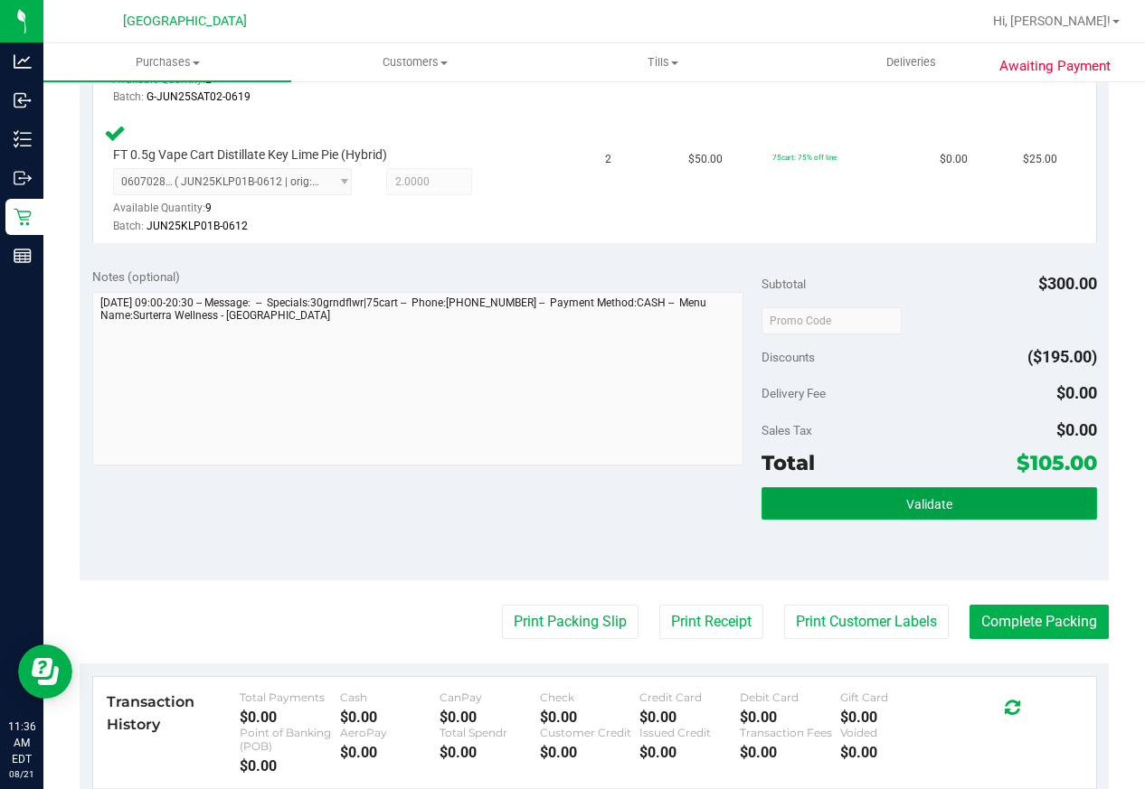
click at [864, 512] on button "Validate" at bounding box center [928, 503] width 335 height 33
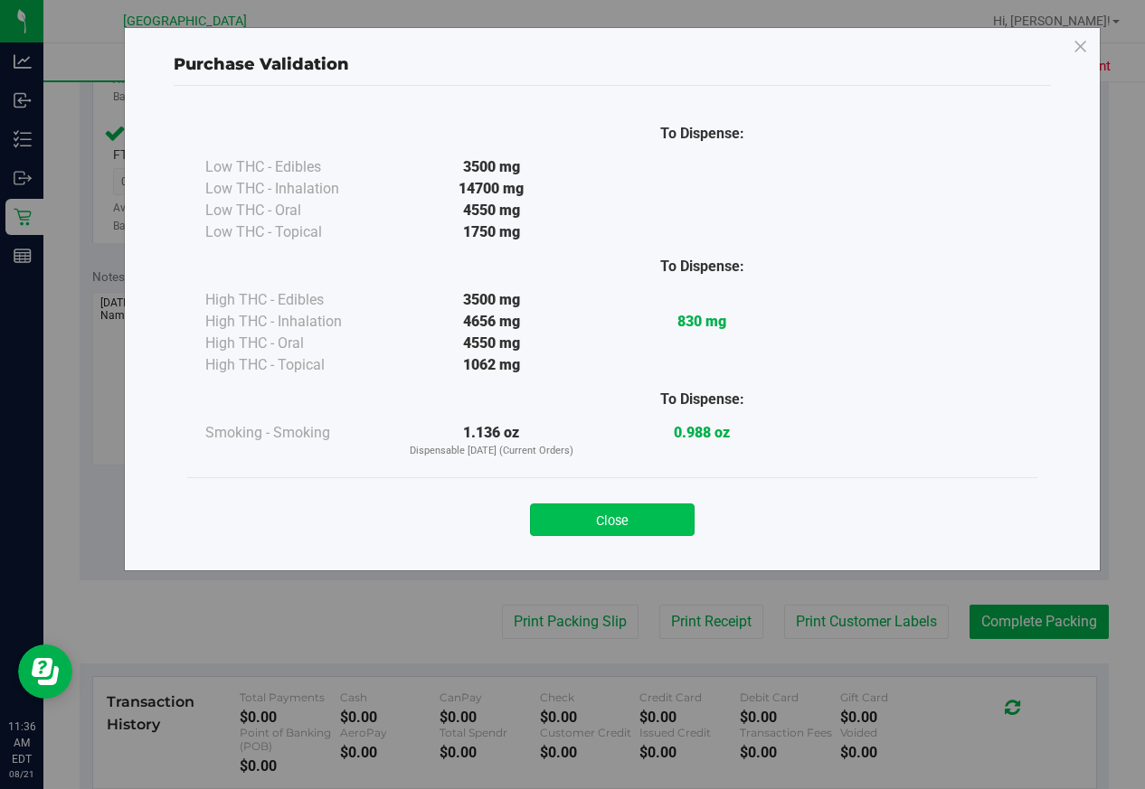
click at [647, 509] on button "Close" at bounding box center [612, 520] width 165 height 33
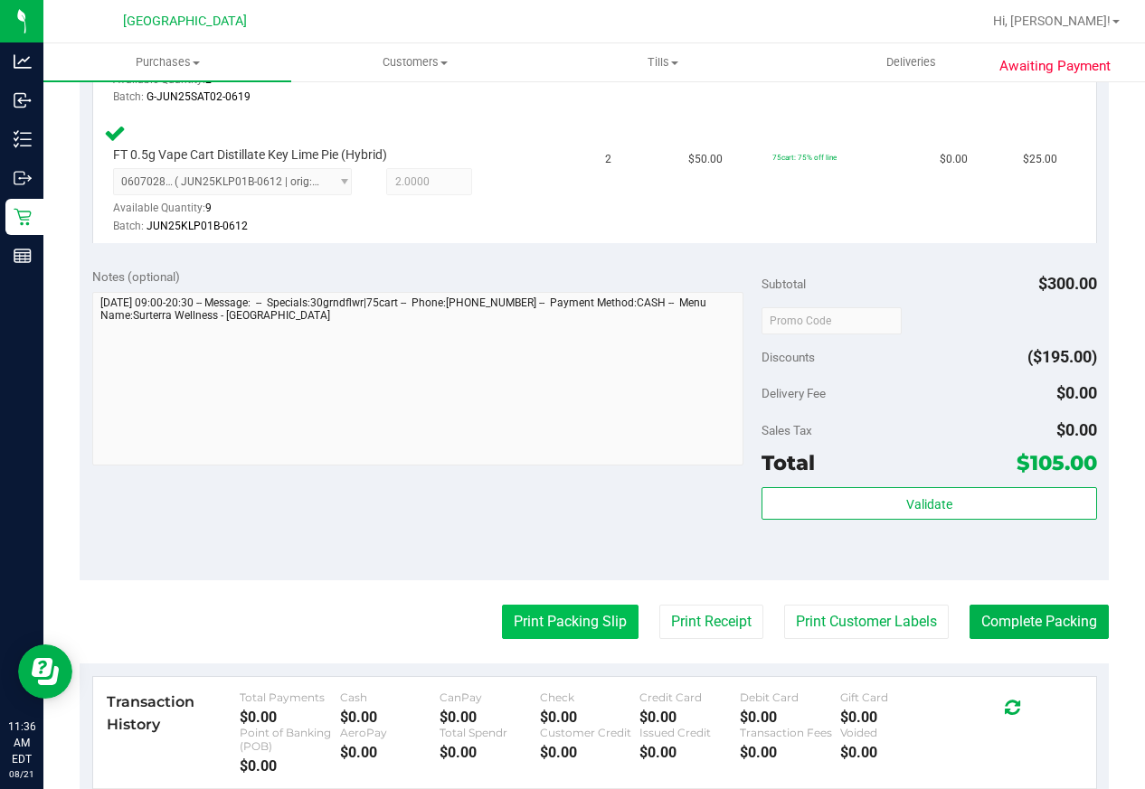
click at [568, 625] on button "Print Packing Slip" at bounding box center [570, 622] width 137 height 34
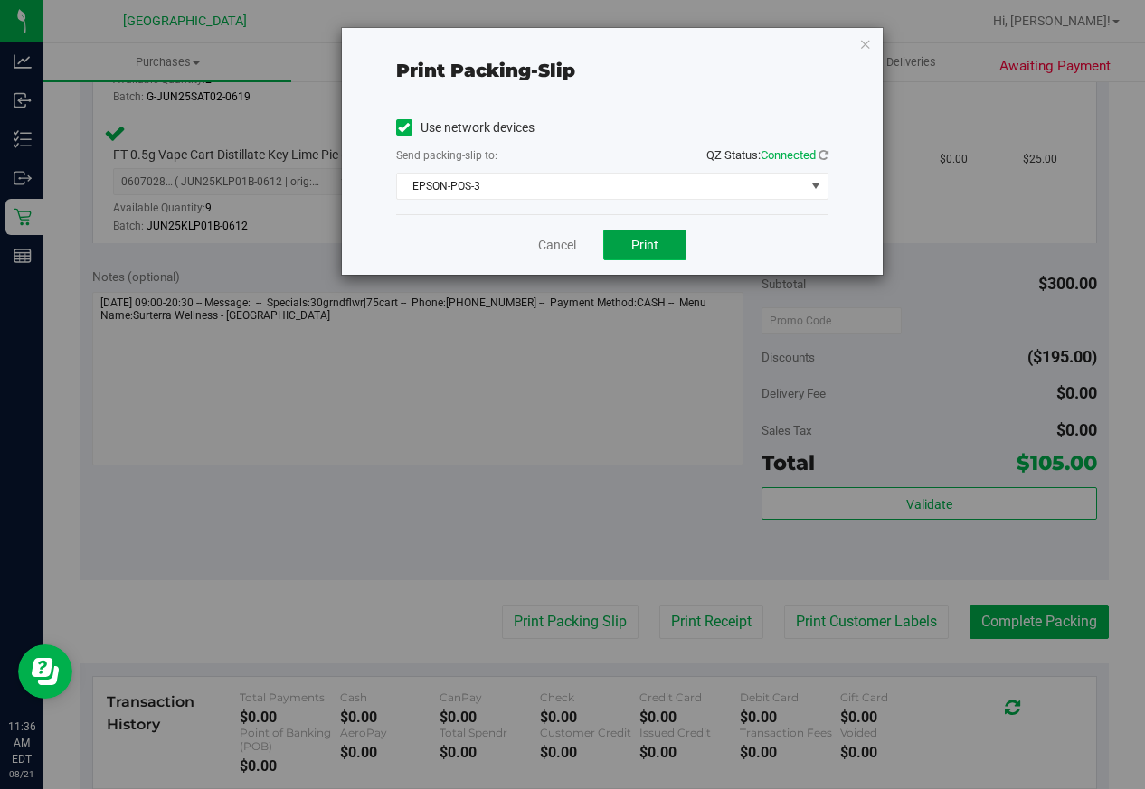
click at [645, 239] on span "Print" at bounding box center [644, 245] width 27 height 14
click at [556, 249] on link "Cancel" at bounding box center [557, 245] width 38 height 19
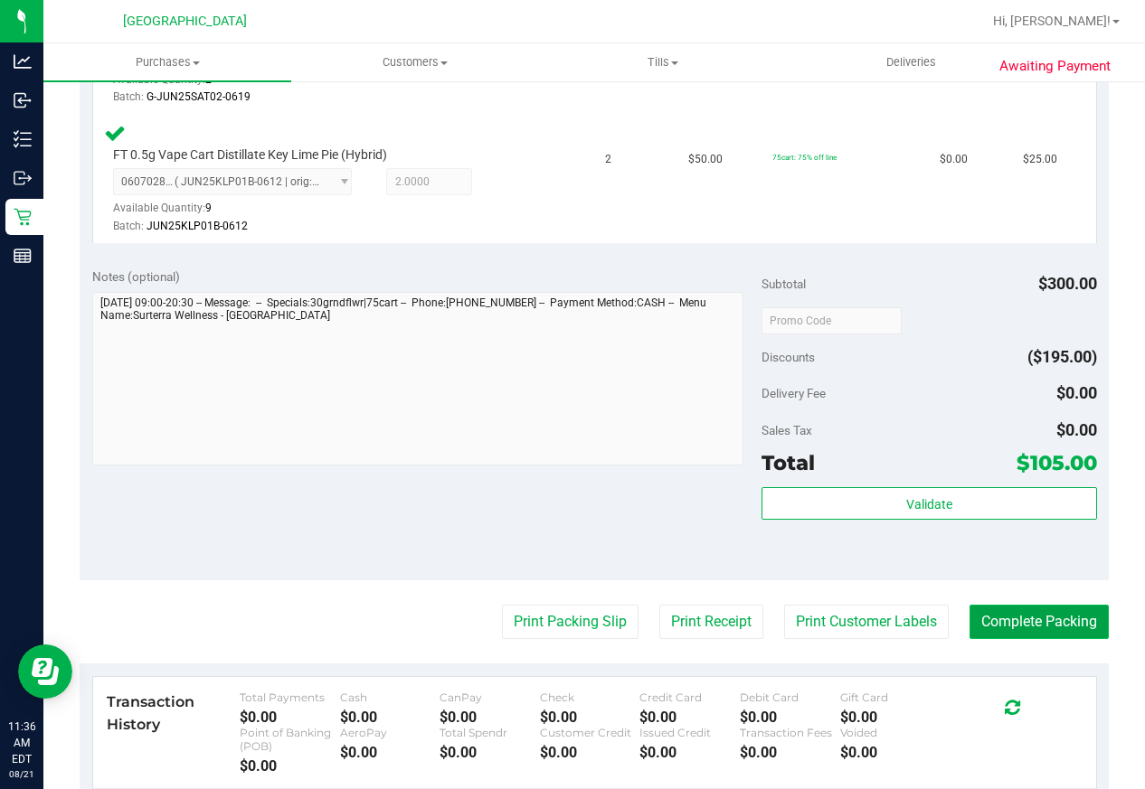
click at [1022, 628] on button "Complete Packing" at bounding box center [1038, 622] width 139 height 34
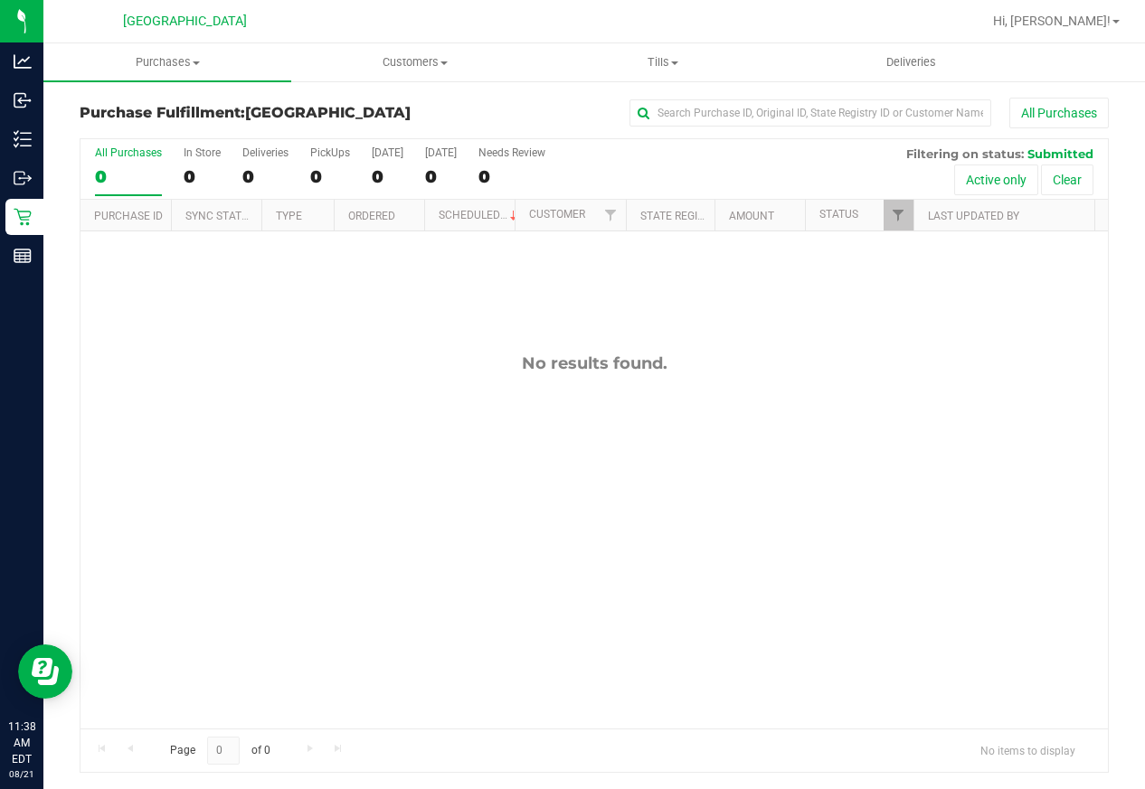
click at [789, 483] on div "No results found." at bounding box center [593, 540] width 1027 height 619
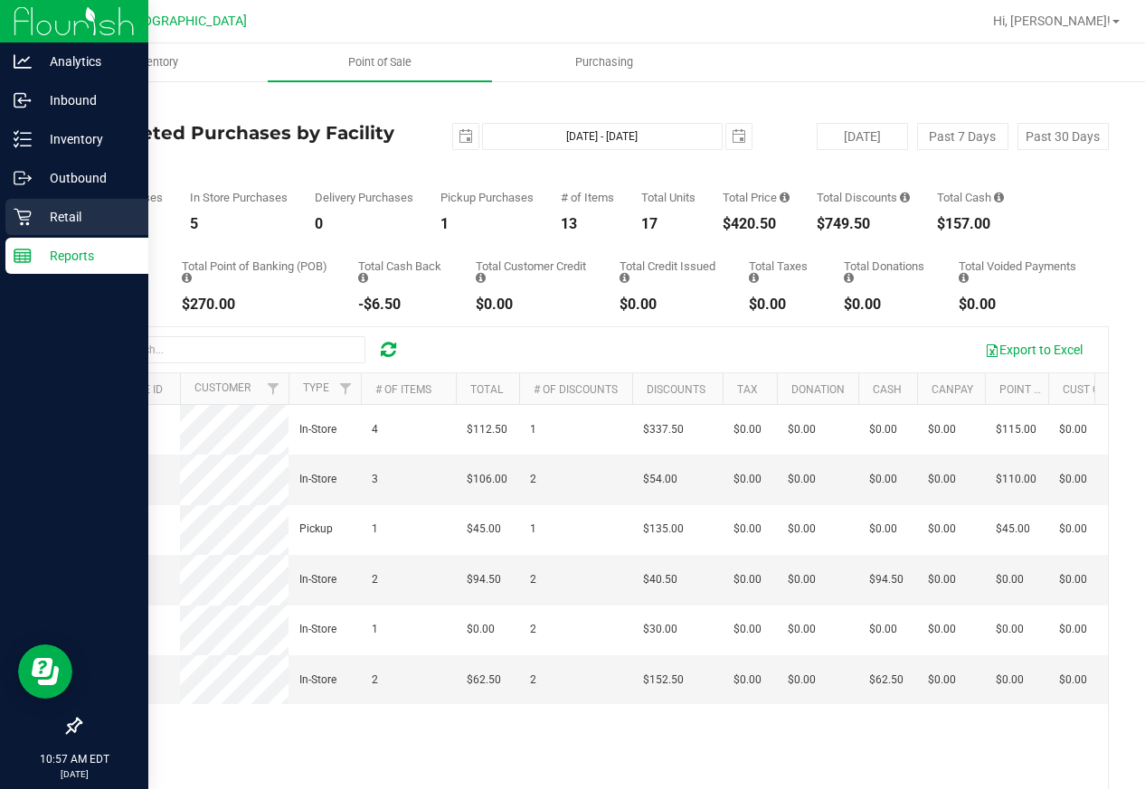
click at [28, 219] on icon at bounding box center [23, 217] width 18 height 18
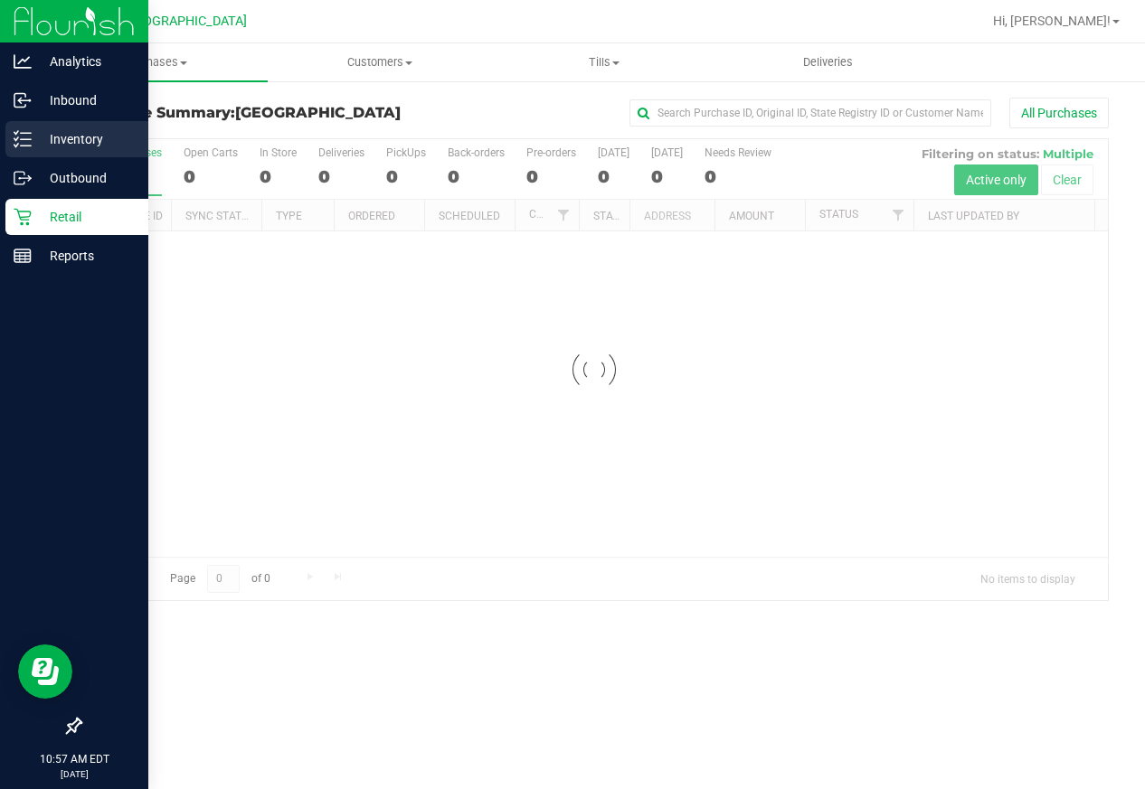
click at [73, 130] on p "Inventory" at bounding box center [86, 139] width 109 height 22
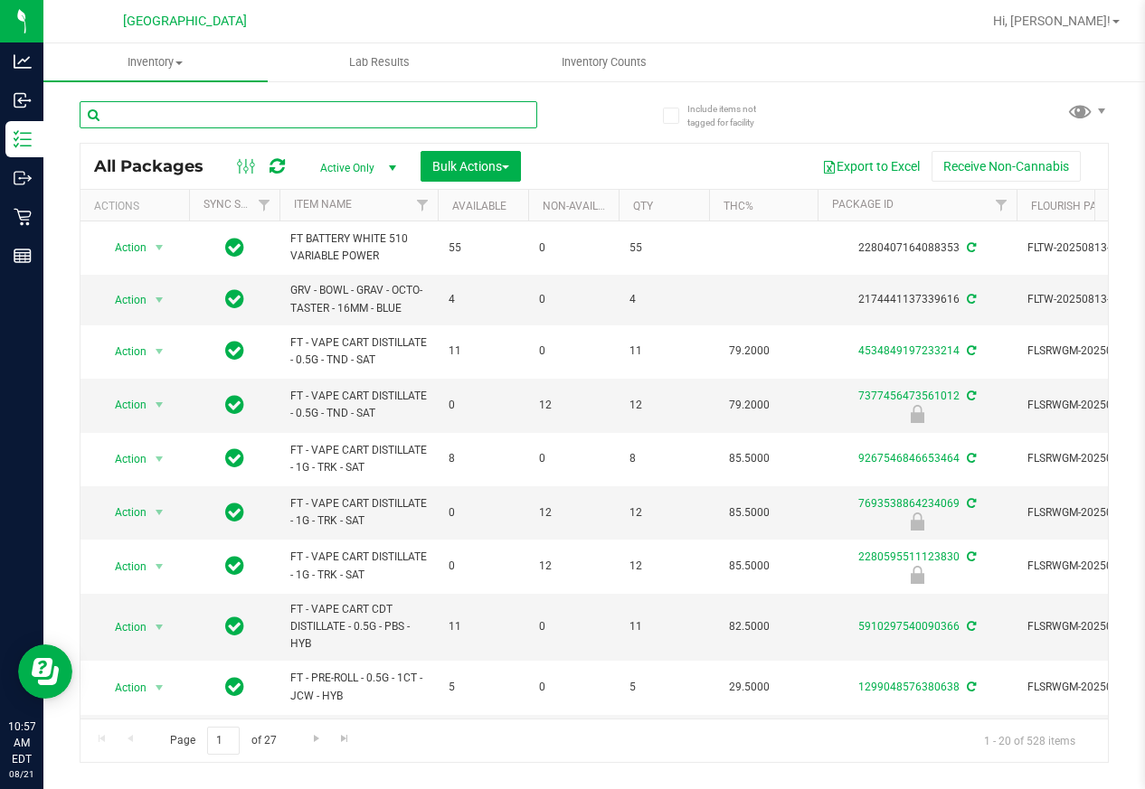
click at [232, 121] on input "text" at bounding box center [309, 114] width 458 height 27
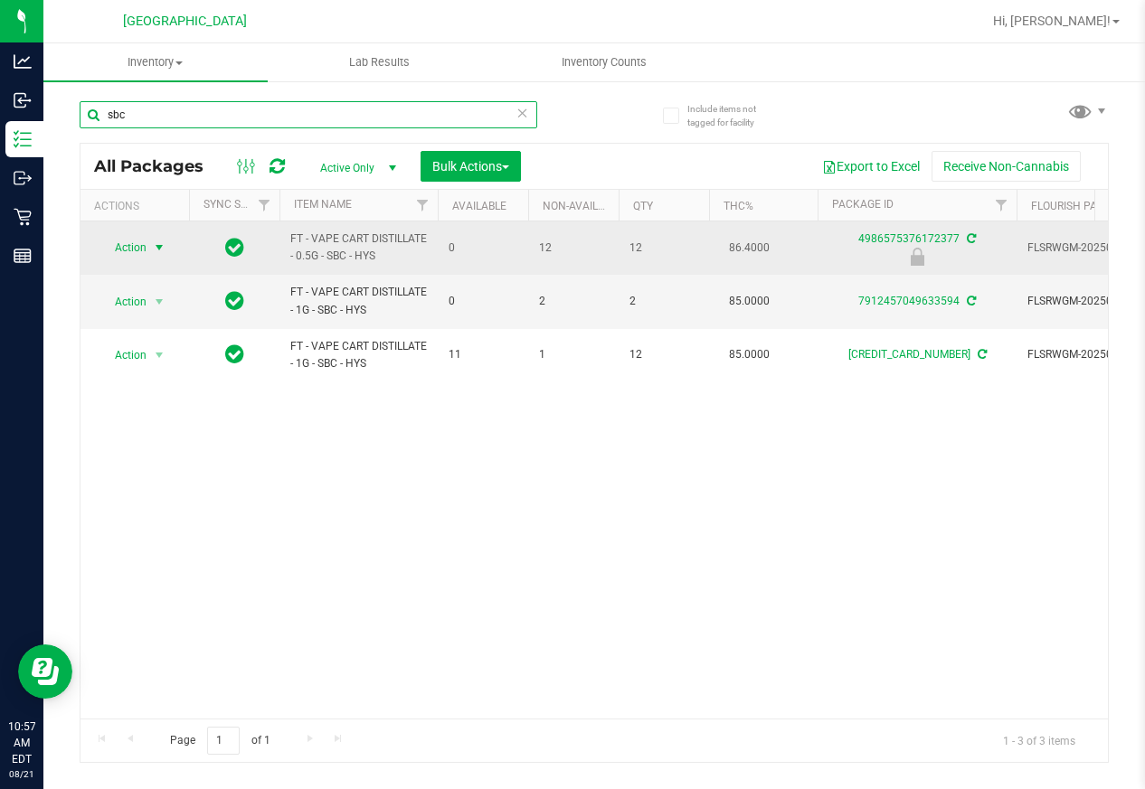
type input "sbc"
click at [156, 250] on span "select" at bounding box center [159, 248] width 14 height 14
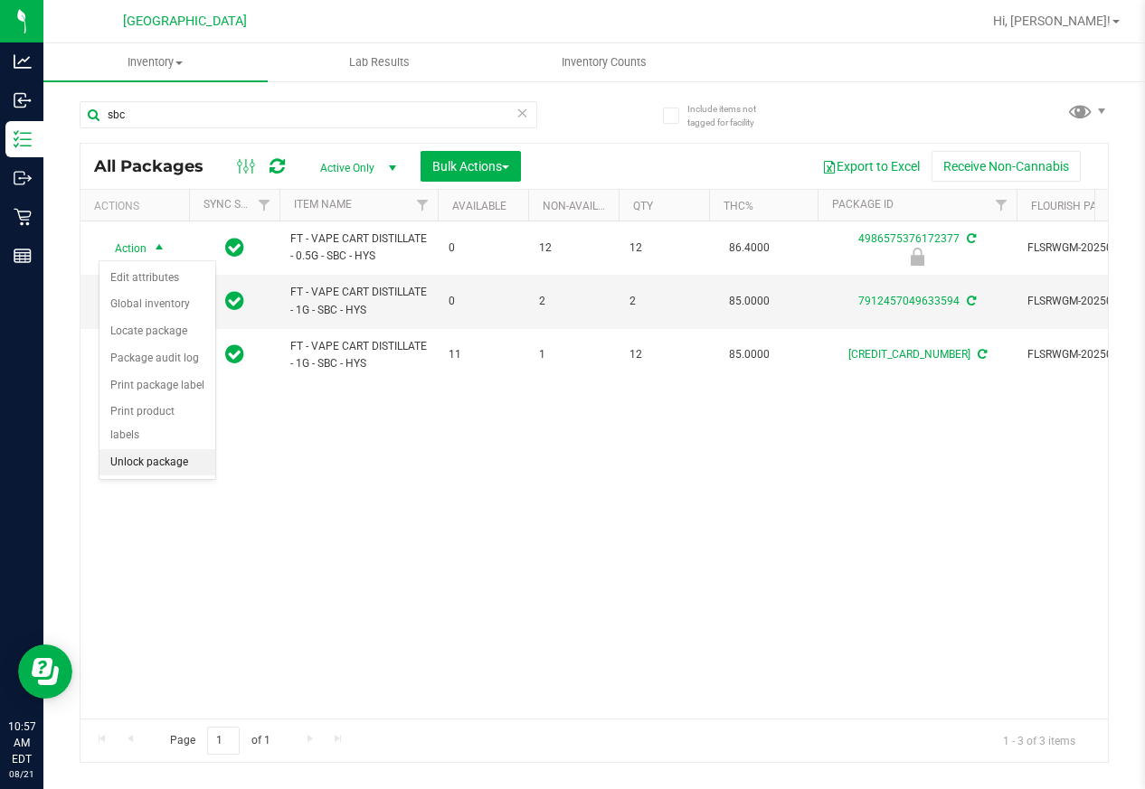
click at [149, 449] on li "Unlock package" at bounding box center [157, 462] width 116 height 27
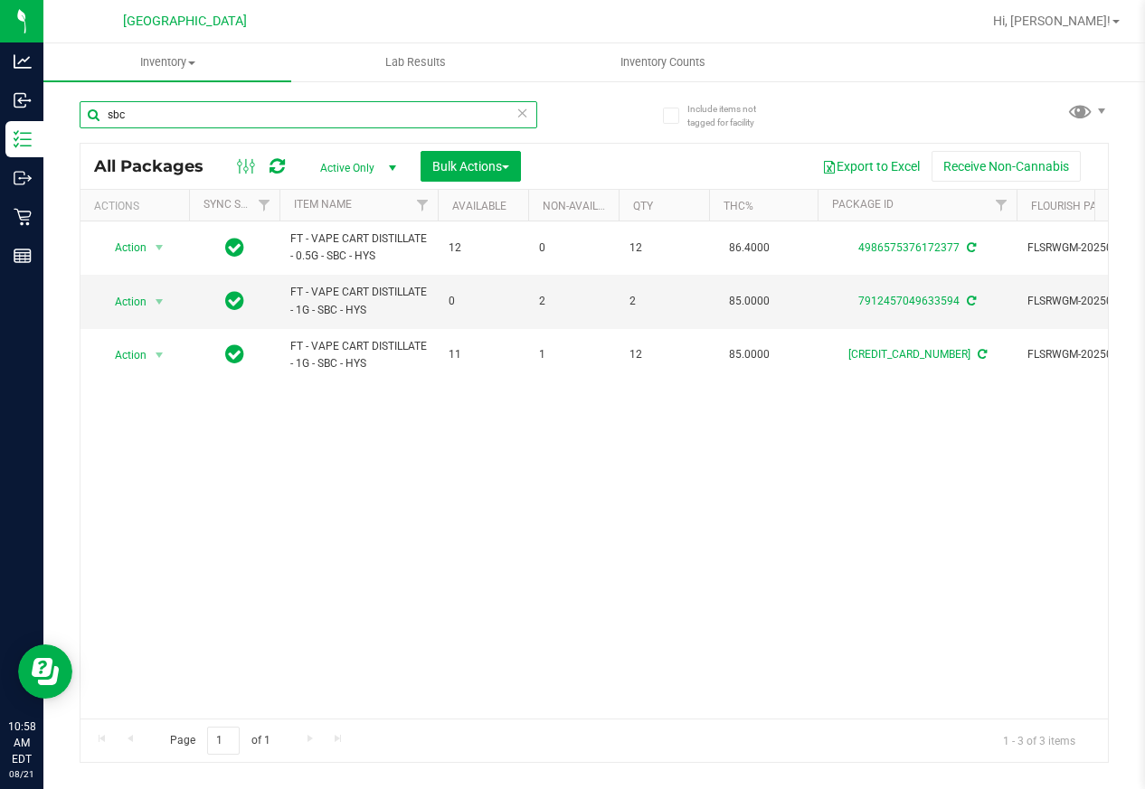
click at [162, 118] on input "sbc" at bounding box center [309, 114] width 458 height 27
type input "AMN"
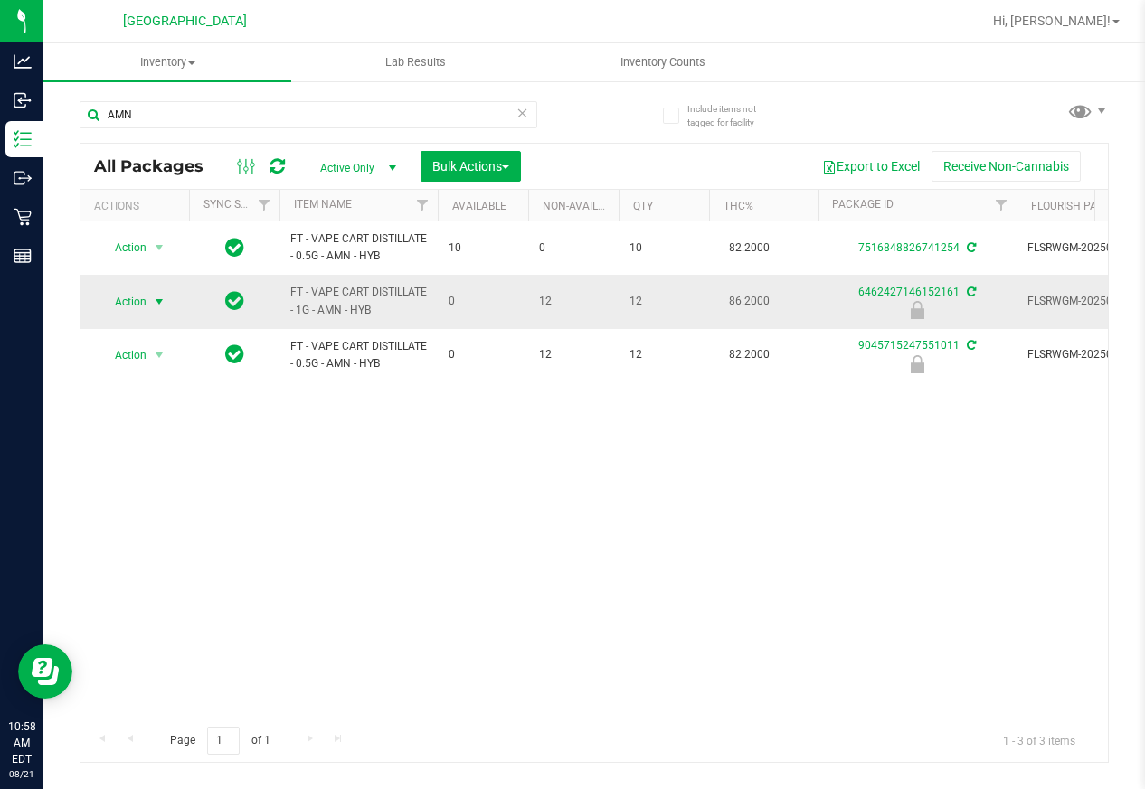
click at [160, 301] on span "select" at bounding box center [159, 302] width 14 height 14
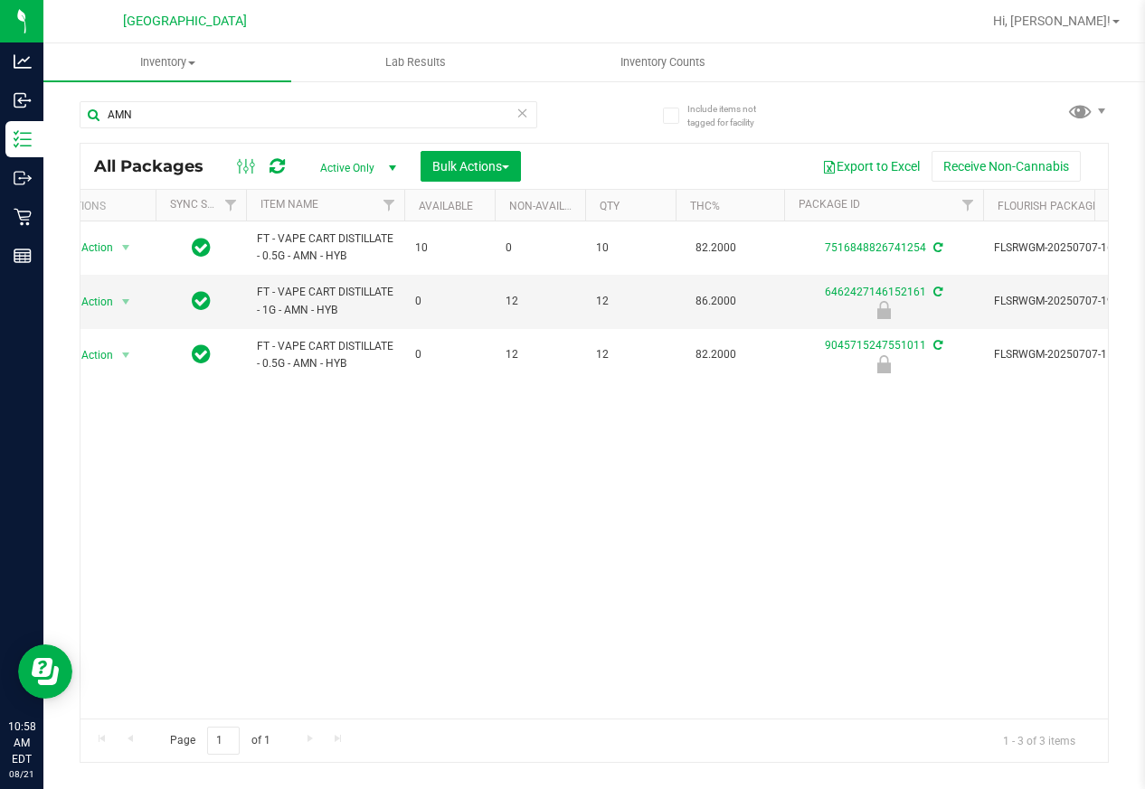
scroll to position [0, 100]
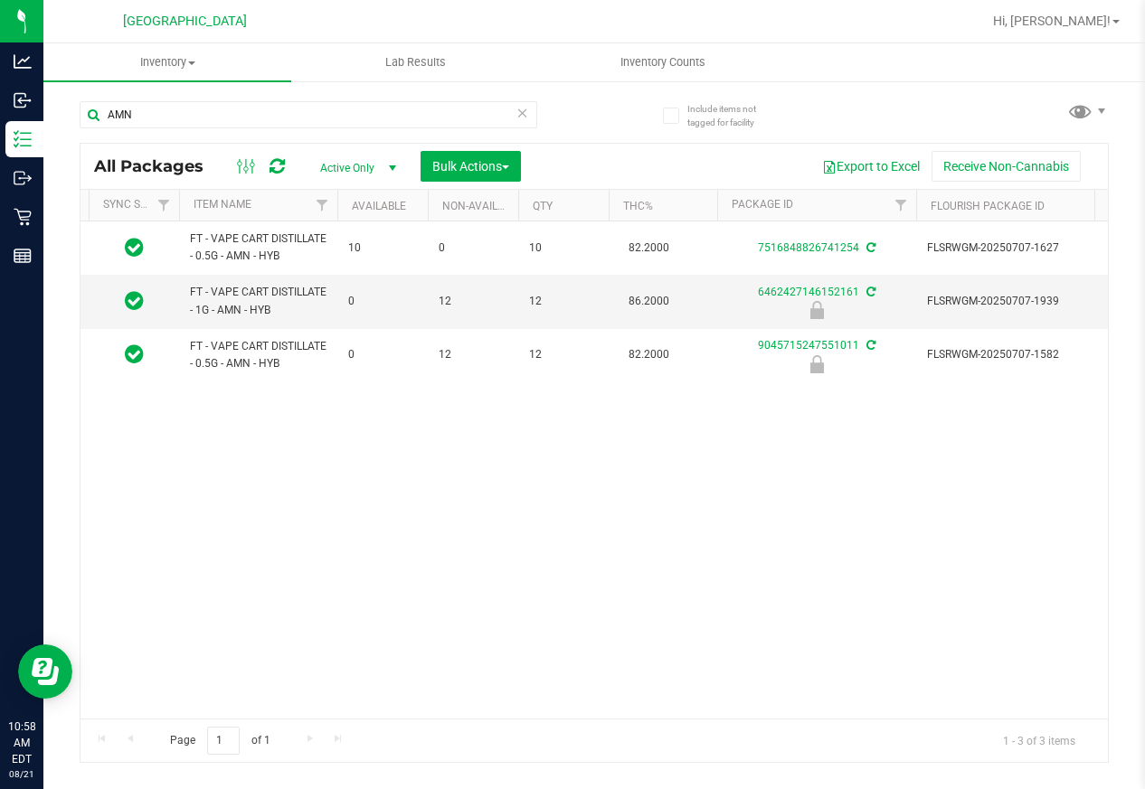
drag, startPoint x: 307, startPoint y: 464, endPoint x: 378, endPoint y: 447, distance: 73.5
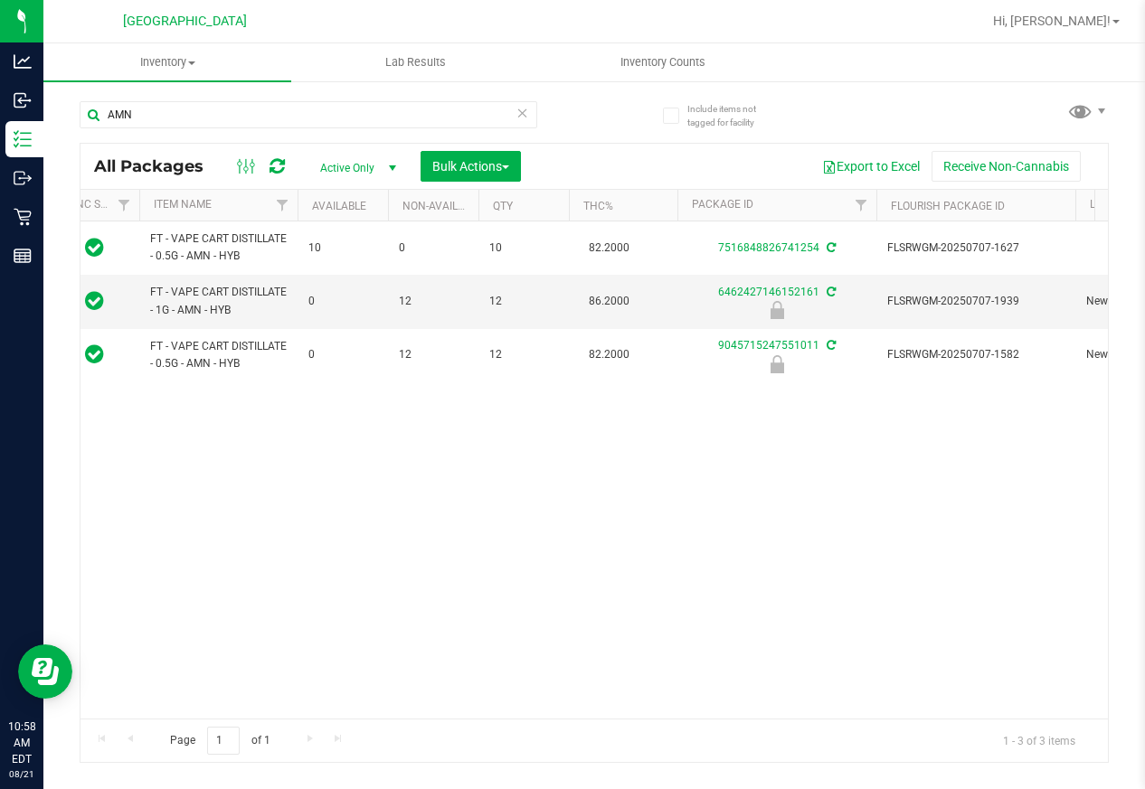
scroll to position [0, 61]
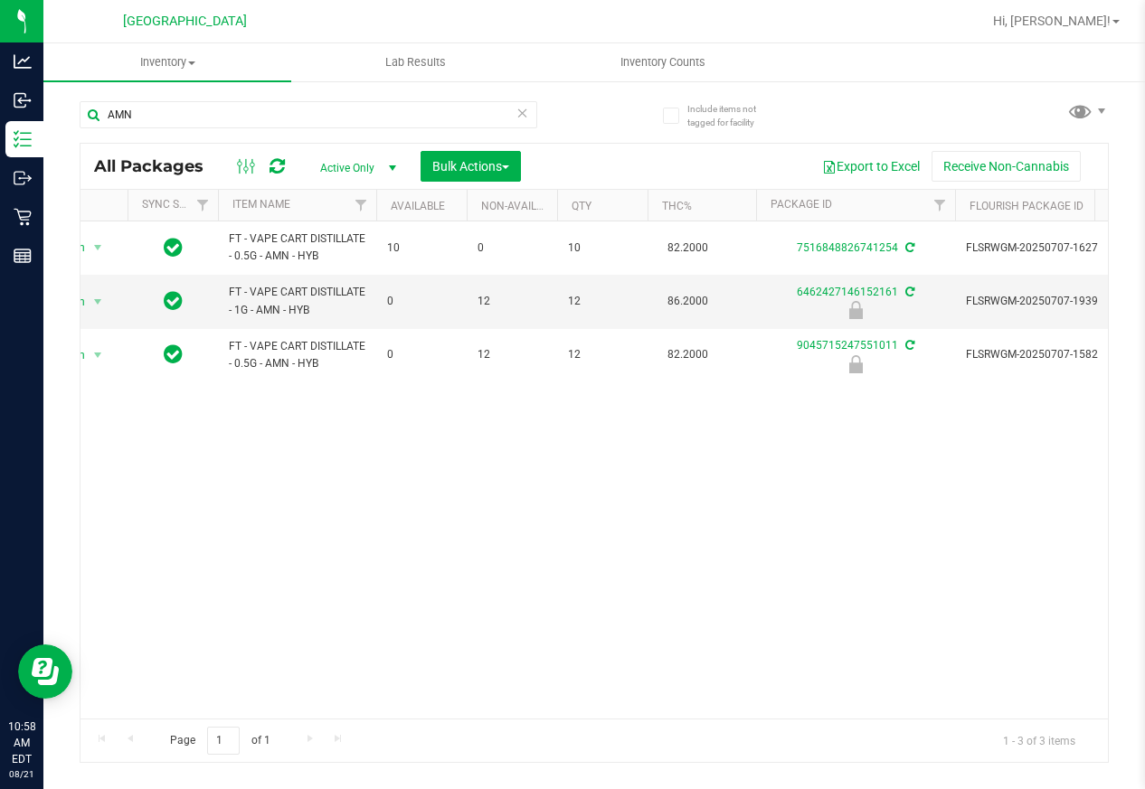
drag, startPoint x: 378, startPoint y: 447, endPoint x: 220, endPoint y: 454, distance: 158.4
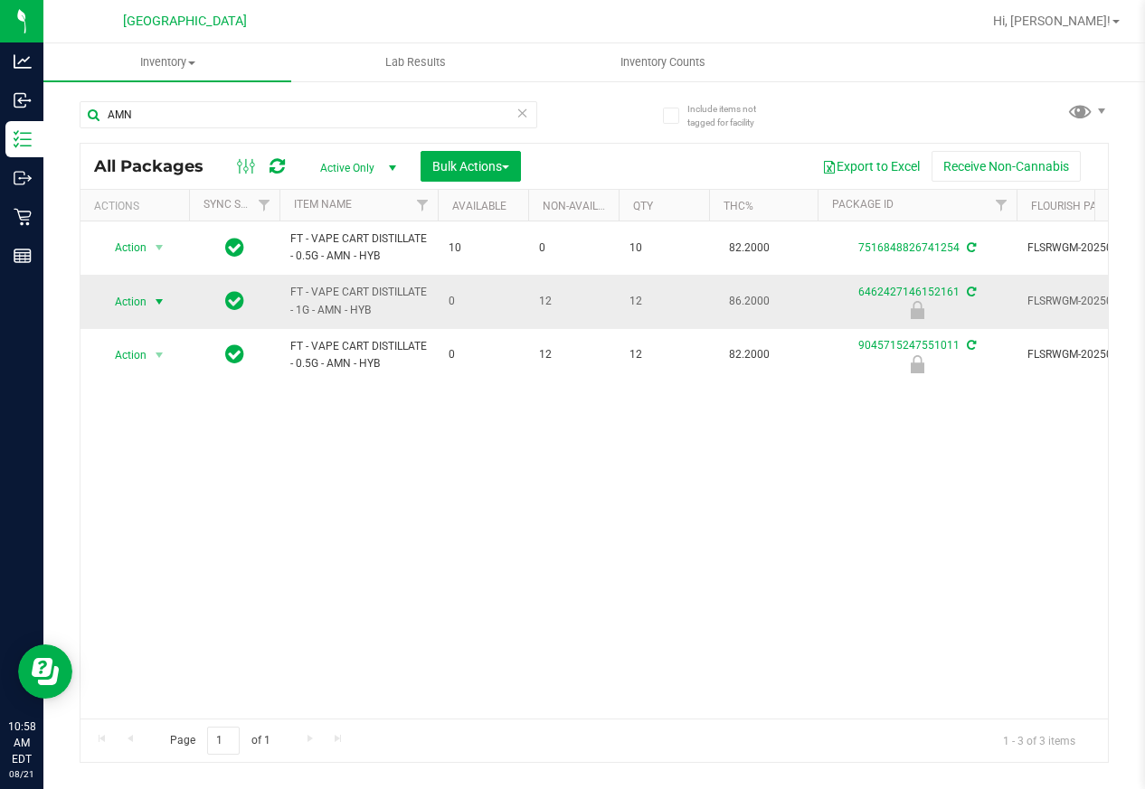
click at [153, 303] on span "select" at bounding box center [159, 302] width 14 height 14
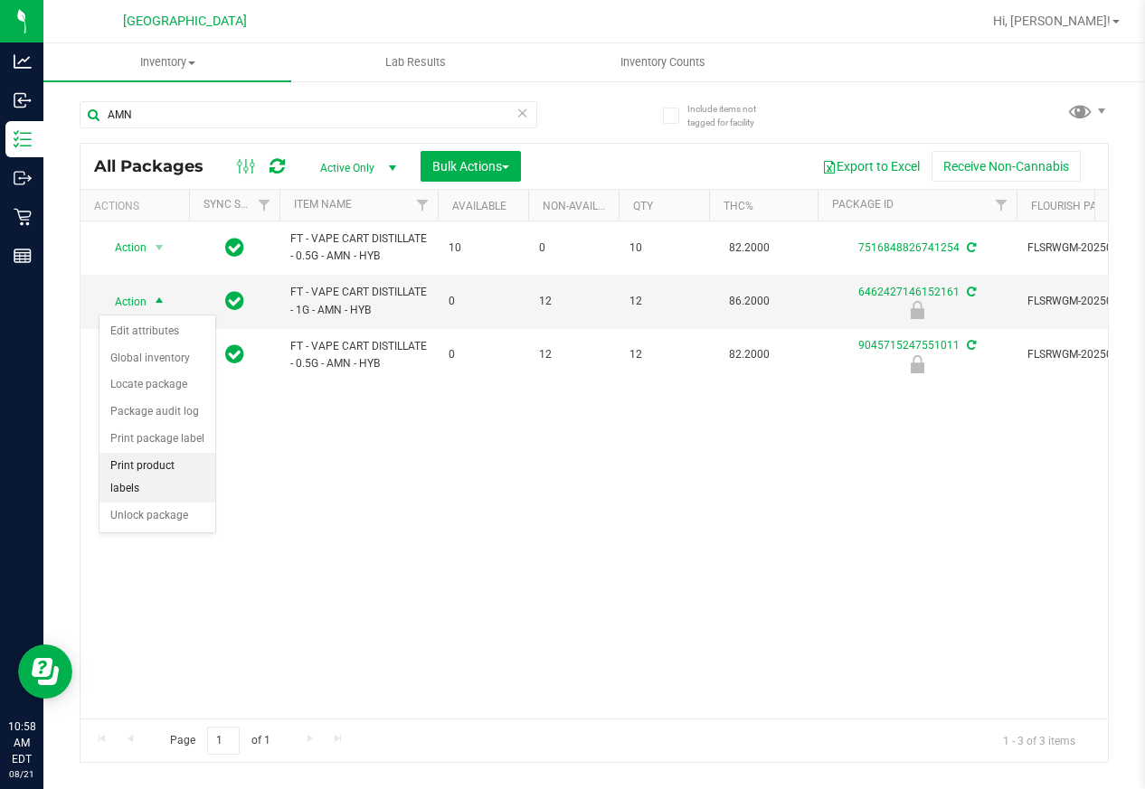
click at [166, 503] on li "Unlock package" at bounding box center [157, 516] width 116 height 27
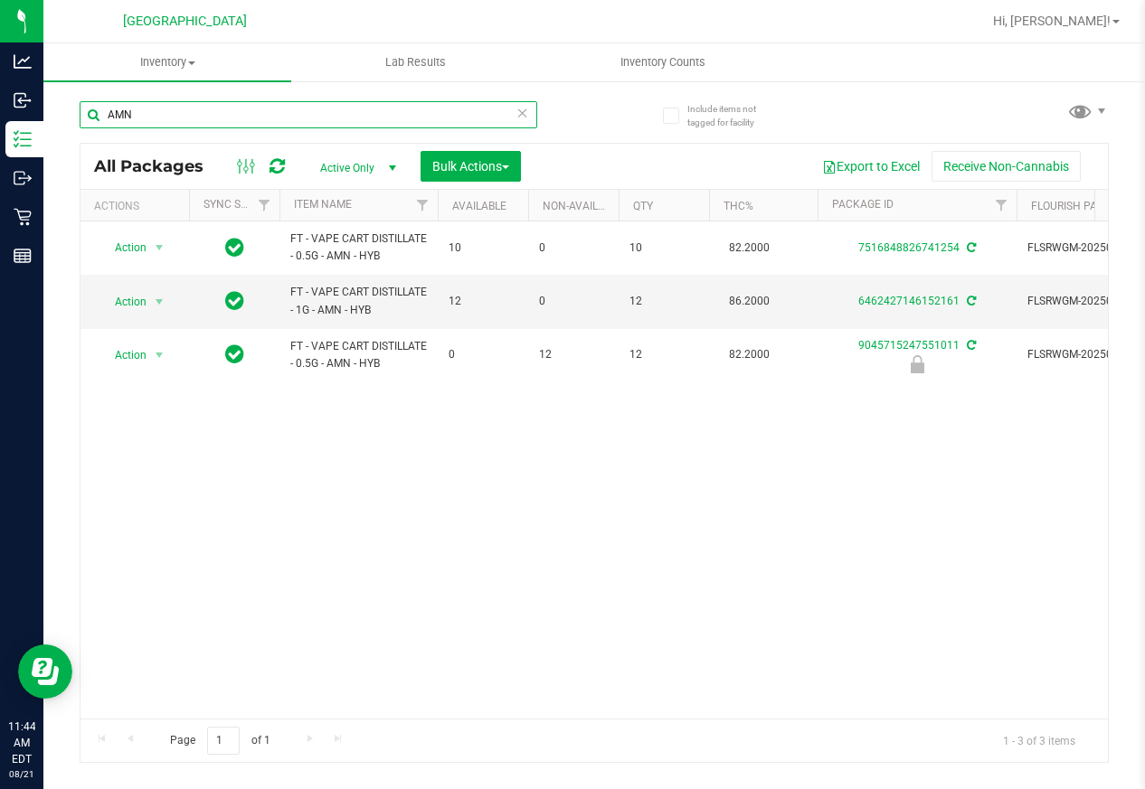
click at [326, 127] on input "AMN" at bounding box center [309, 114] width 458 height 27
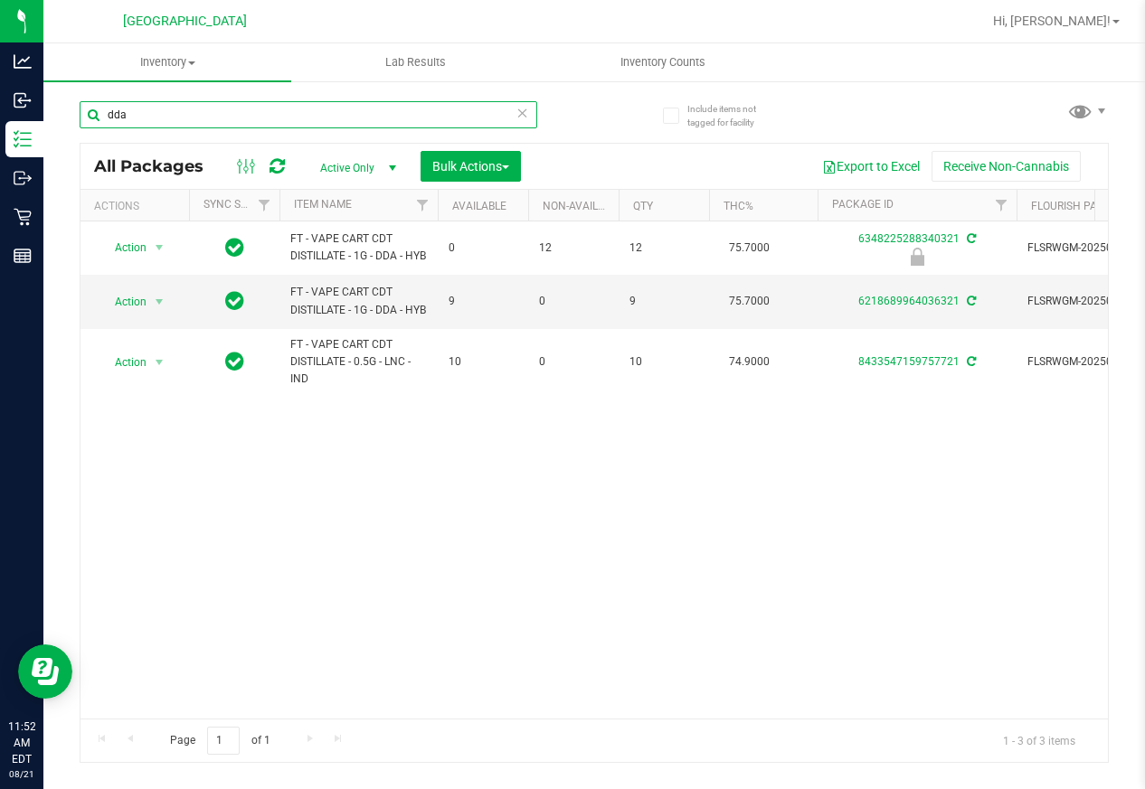
click at [280, 118] on input "dda" at bounding box center [309, 114] width 458 height 27
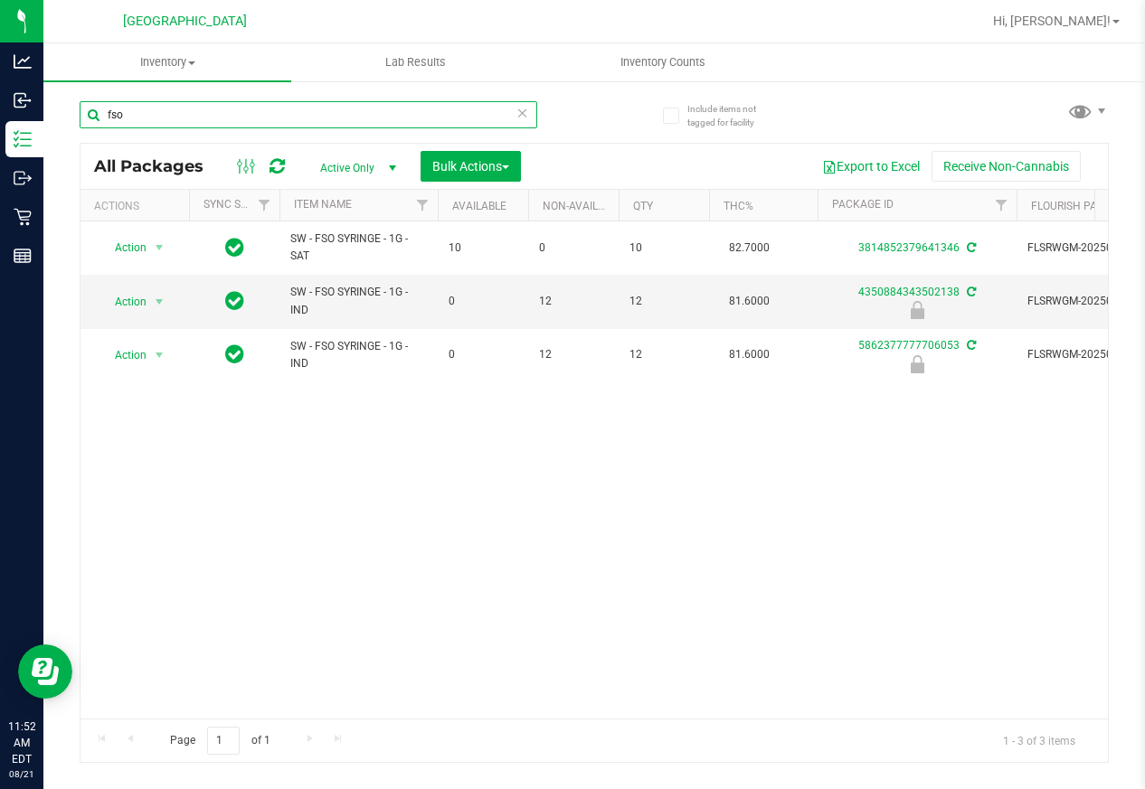
type input "fso"
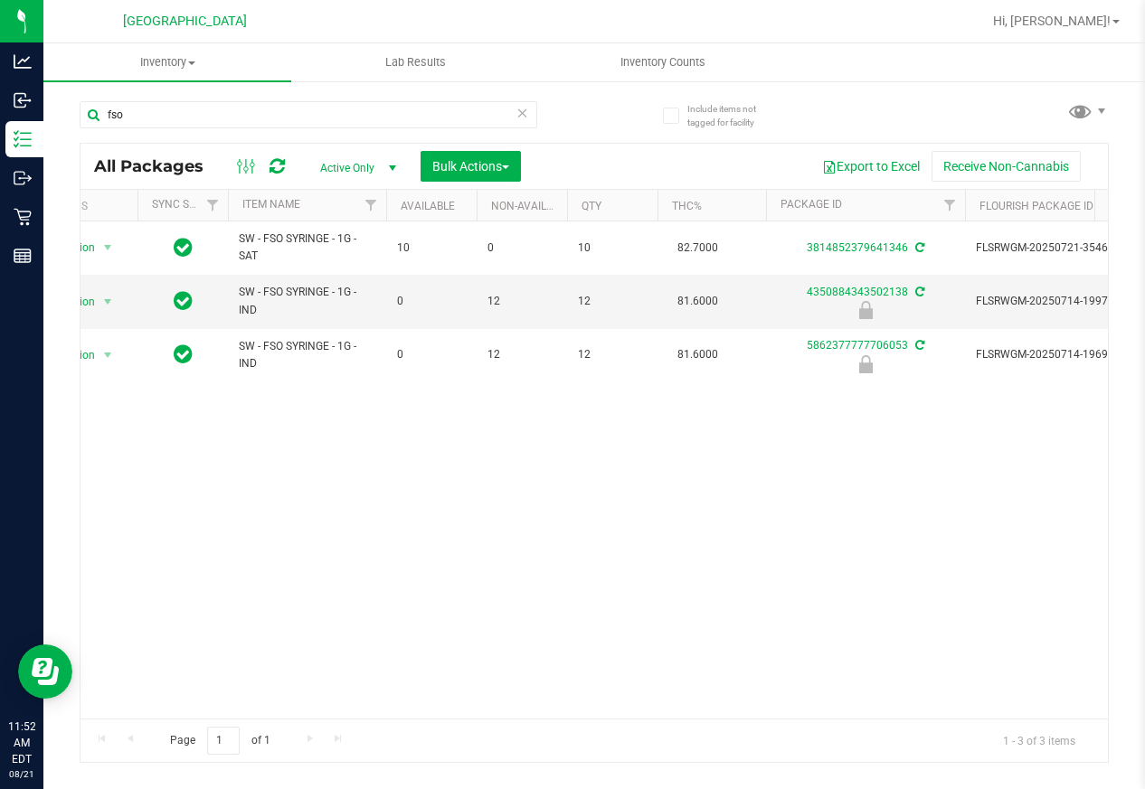
drag, startPoint x: 540, startPoint y: 467, endPoint x: 625, endPoint y: 452, distance: 86.2
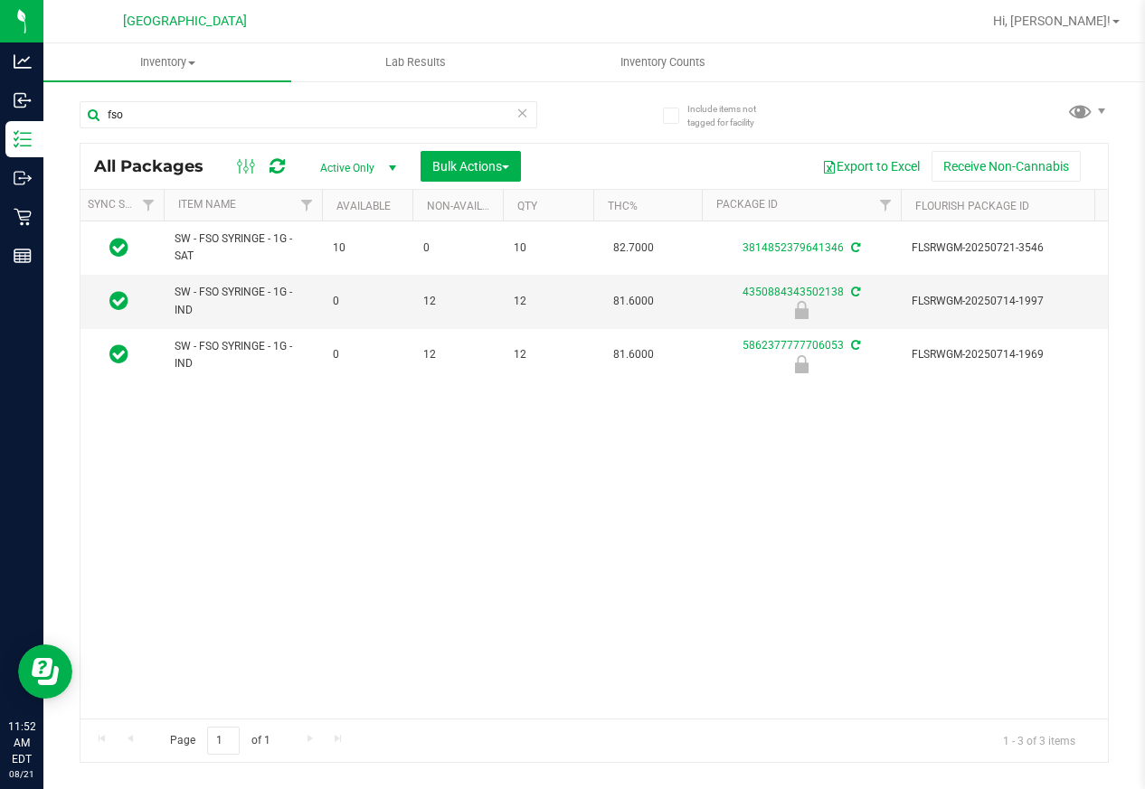
scroll to position [0, 0]
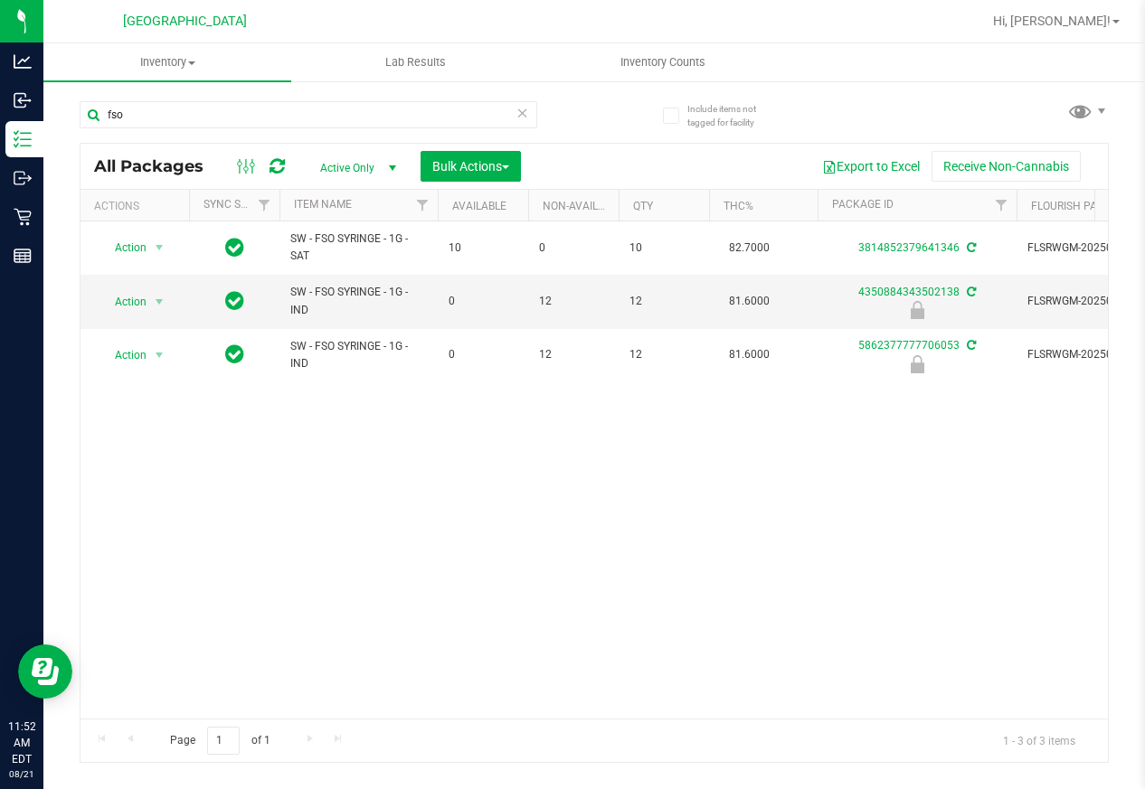
drag, startPoint x: 637, startPoint y: 447, endPoint x: 312, endPoint y: 407, distance: 327.0
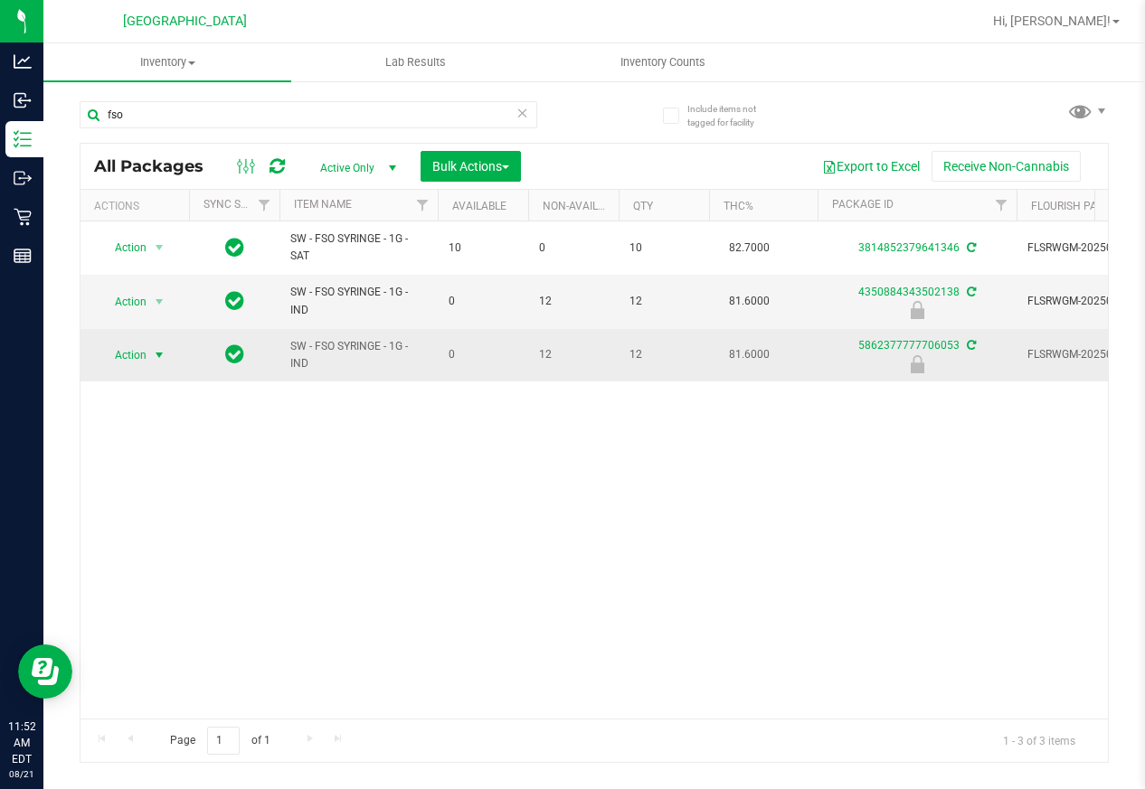
click at [160, 351] on span "select" at bounding box center [159, 355] width 14 height 14
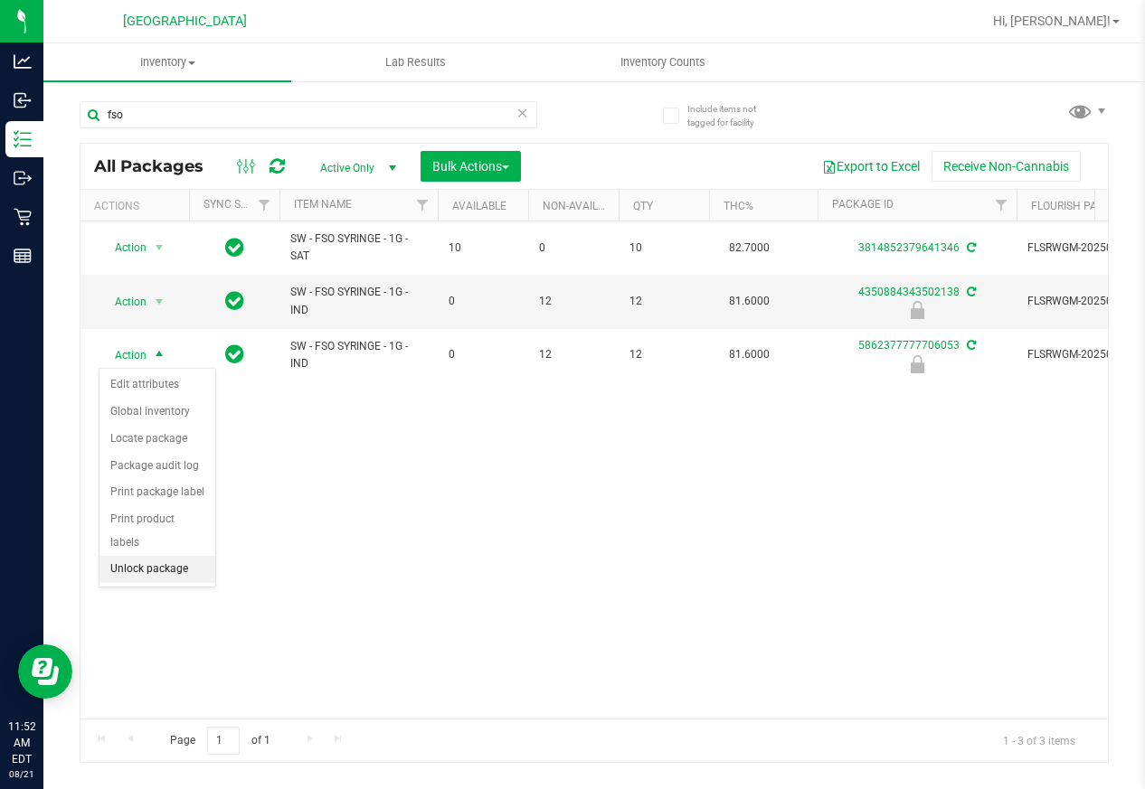
click at [158, 556] on li "Unlock package" at bounding box center [157, 569] width 116 height 27
